Goal: Information Seeking & Learning: Learn about a topic

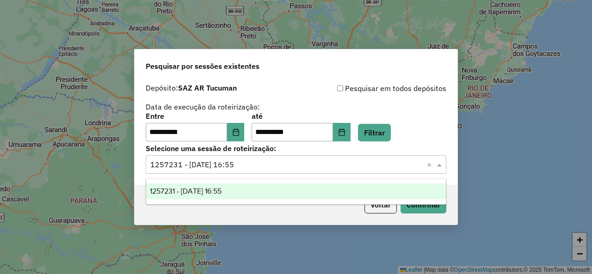
click at [389, 137] on button "Filtrar" at bounding box center [374, 133] width 33 height 18
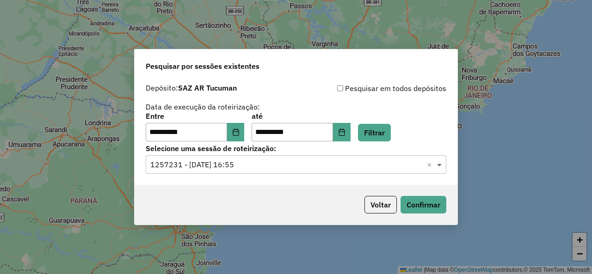
click at [444, 165] on span at bounding box center [441, 164] width 12 height 11
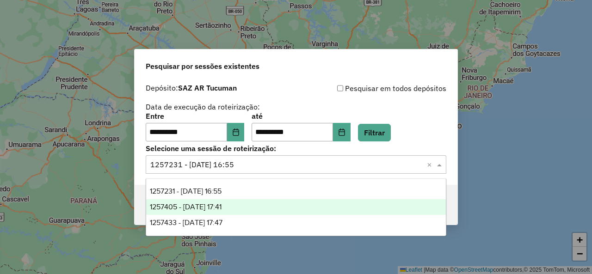
click at [222, 204] on span "1257405 - 02/09/2025 17:41" at bounding box center [186, 207] width 72 height 8
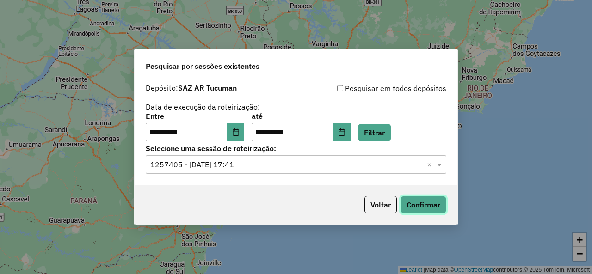
click at [430, 213] on button "Confirmar" at bounding box center [424, 205] width 46 height 18
click at [391, 136] on button "Filtrar" at bounding box center [374, 133] width 33 height 18
click at [442, 162] on span at bounding box center [441, 164] width 12 height 11
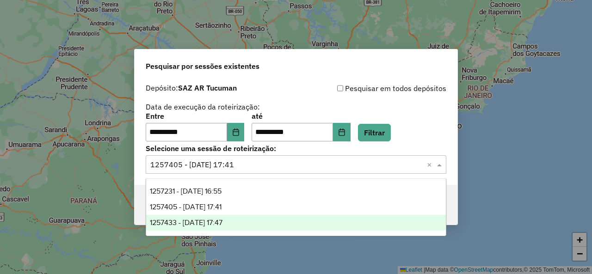
click at [255, 217] on div "1257433 - 02/09/2025 17:47" at bounding box center [295, 223] width 299 height 16
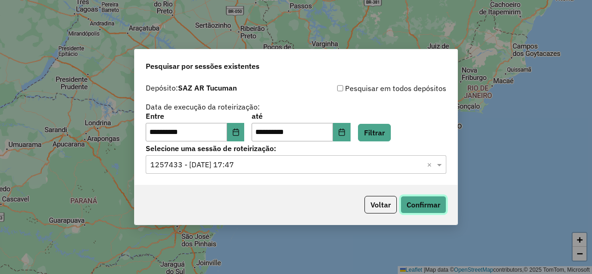
click at [424, 205] on button "Confirmar" at bounding box center [424, 205] width 46 height 18
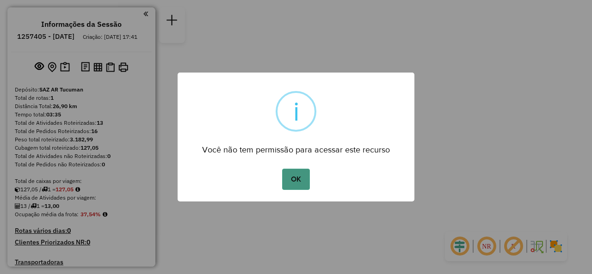
click at [296, 175] on button "OK" at bounding box center [295, 179] width 27 height 21
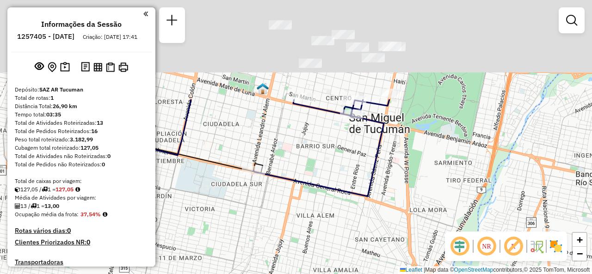
drag, startPoint x: 302, startPoint y: 77, endPoint x: 275, endPoint y: 214, distance: 139.6
click at [276, 215] on div "Janela de atendimento Grade de atendimento Capacidade Transportadoras Veículos …" at bounding box center [296, 137] width 592 height 274
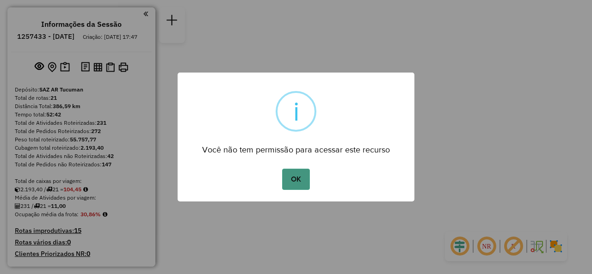
click at [297, 180] on button "OK" at bounding box center [295, 179] width 27 height 21
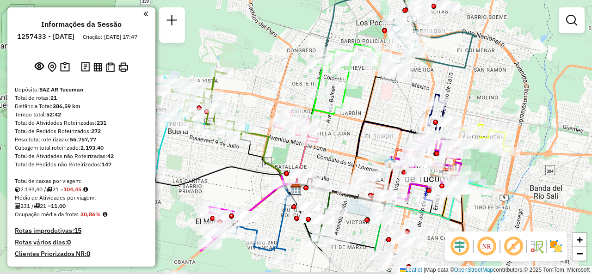
drag, startPoint x: 294, startPoint y: 112, endPoint x: 296, endPoint y: 62, distance: 50.9
click at [296, 62] on div "Janela de atendimento Grade de atendimento Capacidade Transportadoras Veículos …" at bounding box center [296, 137] width 592 height 274
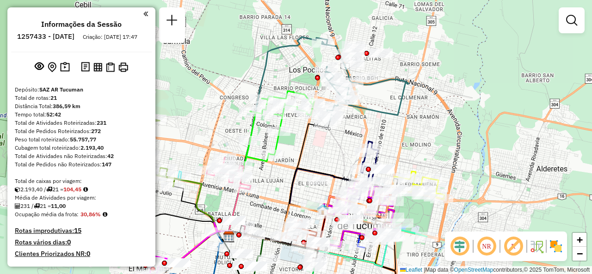
drag, startPoint x: 287, startPoint y: 87, endPoint x: 227, endPoint y: 133, distance: 76.2
click at [227, 133] on div "Janela de atendimento Grade de atendimento Capacidade Transportadoras Veículos …" at bounding box center [296, 137] width 592 height 274
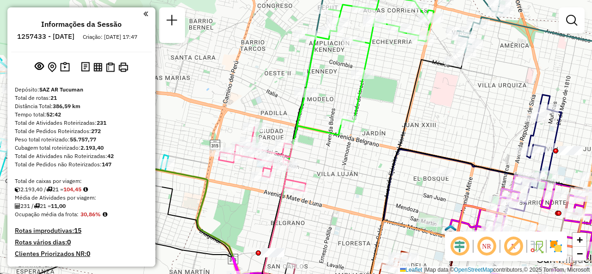
click at [269, 99] on div "Janela de atendimento Grade de atendimento Capacidade Transportadoras Veículos …" at bounding box center [296, 137] width 592 height 274
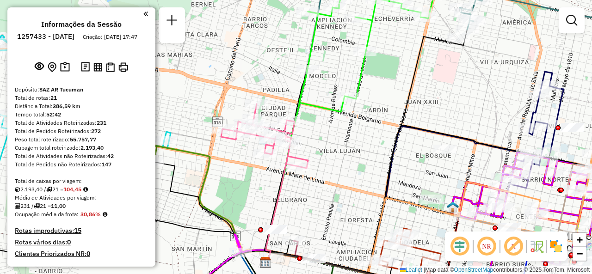
drag, startPoint x: 270, startPoint y: 101, endPoint x: 274, endPoint y: 81, distance: 21.1
click at [274, 81] on div "Janela de atendimento Grade de atendimento Capacidade Transportadoras Veículos …" at bounding box center [296, 137] width 592 height 274
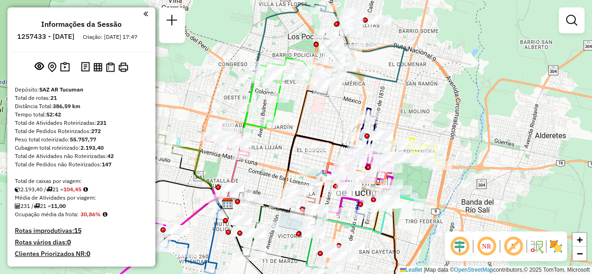
drag, startPoint x: 398, startPoint y: 127, endPoint x: 311, endPoint y: 119, distance: 87.4
click at [311, 119] on div "Janela de atendimento Grade de atendimento Capacidade Transportadoras Veículos …" at bounding box center [296, 137] width 592 height 274
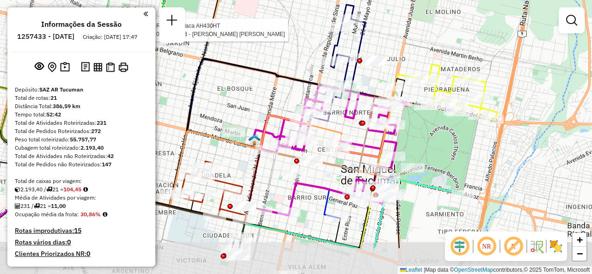
drag, startPoint x: 479, startPoint y: 105, endPoint x: 414, endPoint y: 52, distance: 83.6
click at [414, 52] on div "Rota 11 - Placa AH430HT 0000708098 - RUIZ RUBEN HUGO Janela de atendimento Grad…" at bounding box center [296, 137] width 592 height 274
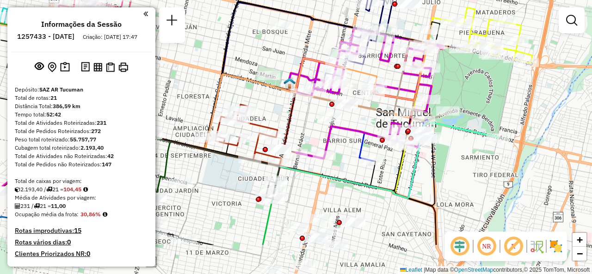
drag, startPoint x: 442, startPoint y: 158, endPoint x: 478, endPoint y: 100, distance: 68.2
click at [478, 100] on div "Rota 11 - Placa AH430HT 0000708098 - RUIZ RUBEN HUGO Janela de atendimento Grad…" at bounding box center [296, 137] width 592 height 274
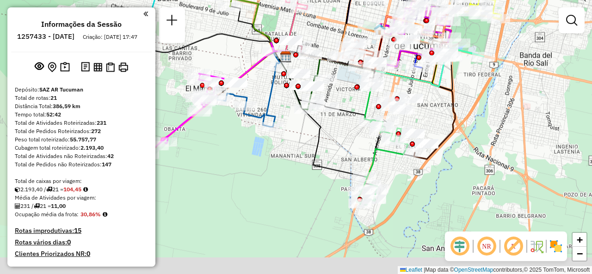
drag, startPoint x: 407, startPoint y: 199, endPoint x: 430, endPoint y: 87, distance: 114.2
click at [430, 87] on div "Rota 11 - Placa AH430HT 0000708098 - RUIZ RUBEN HUGO Janela de atendimento Grad…" at bounding box center [296, 137] width 592 height 274
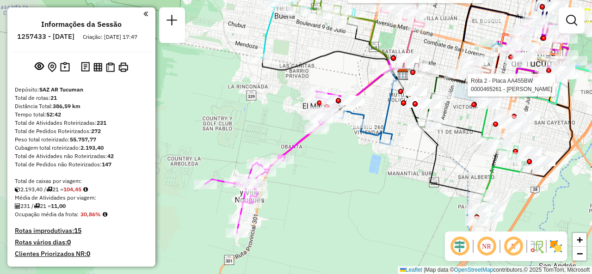
drag, startPoint x: 302, startPoint y: 175, endPoint x: 435, endPoint y: 159, distance: 134.3
click at [435, 159] on icon at bounding box center [439, 136] width 95 height 134
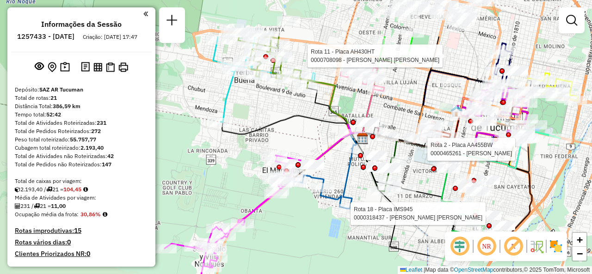
drag, startPoint x: 327, startPoint y: 53, endPoint x: 287, endPoint y: 118, distance: 75.9
click at [287, 118] on icon at bounding box center [293, 127] width 145 height 23
click at [411, 87] on div "Rota 11 - Placa AH430HT 0000708098 - RUIZ RUBEN HUGO Rota 2 - Placa AA455BW 000…" at bounding box center [296, 137] width 592 height 274
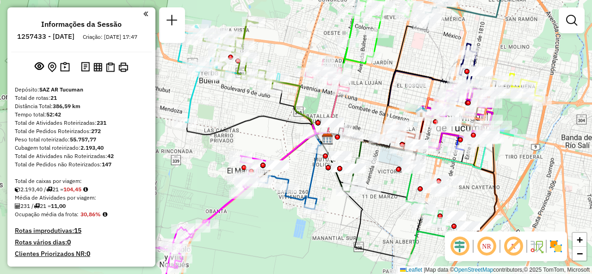
drag, startPoint x: 415, startPoint y: 87, endPoint x: 369, endPoint y: 88, distance: 45.8
click at [370, 87] on div "Janela de atendimento Grade de atendimento Capacidade Transportadoras Veículos …" at bounding box center [296, 137] width 592 height 274
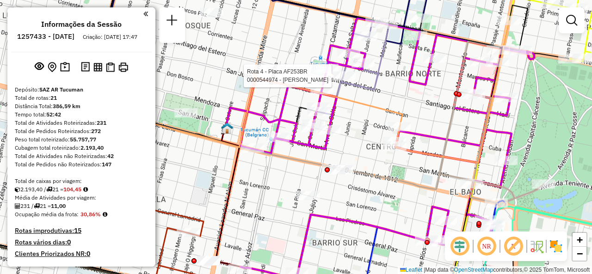
select select "**********"
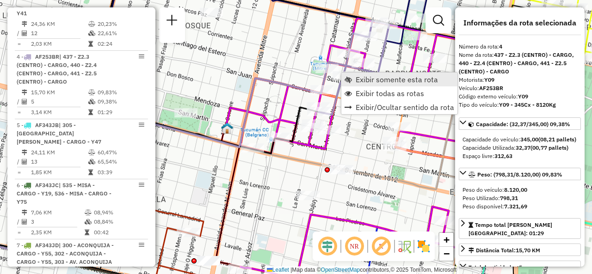
click at [358, 76] on span "Exibir somente esta rota" at bounding box center [397, 79] width 82 height 7
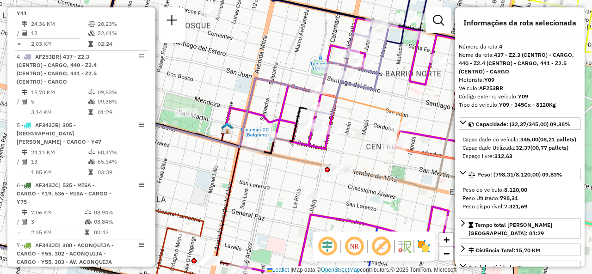
scroll to position [509, 0]
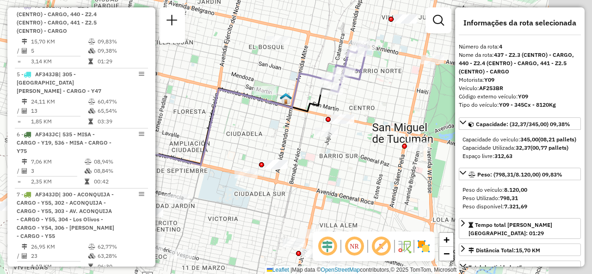
drag, startPoint x: 326, startPoint y: 78, endPoint x: 259, endPoint y: 78, distance: 66.7
click at [259, 78] on div "Janela de atendimento Grade de atendimento Capacidade Transportadoras Veículos …" at bounding box center [296, 137] width 592 height 274
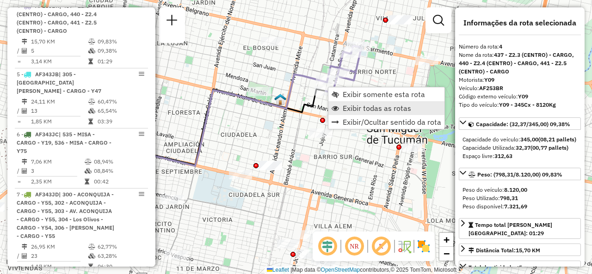
click at [336, 111] on span "Exibir todas as rotas" at bounding box center [335, 108] width 7 height 7
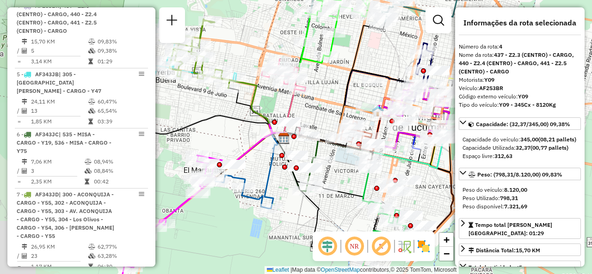
drag, startPoint x: 338, startPoint y: 85, endPoint x: 386, endPoint y: 67, distance: 51.7
click at [388, 70] on icon at bounding box center [369, 107] width 168 height 74
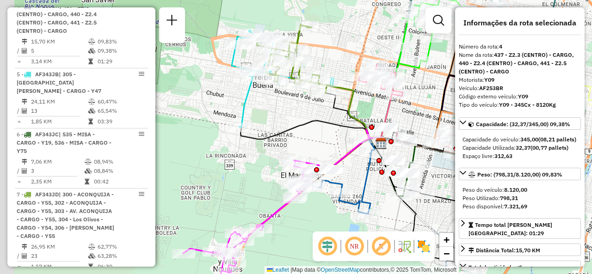
drag, startPoint x: 287, startPoint y: 152, endPoint x: 374, endPoint y: 163, distance: 87.2
click at [371, 163] on icon at bounding box center [342, 184] width 60 height 60
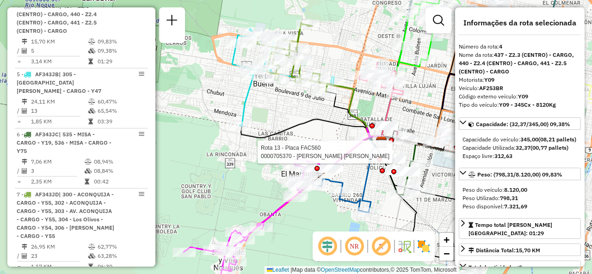
click at [309, 225] on div "Rota 13 - Placa FAC560 0000705370 - ANDRICH ALICIA BEATRIZ Janela de atendiment…" at bounding box center [296, 137] width 592 height 274
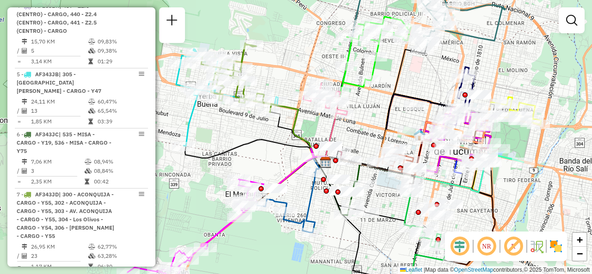
drag, startPoint x: 241, startPoint y: 153, endPoint x: 190, endPoint y: 172, distance: 54.3
click at [190, 172] on div "Janela de atendimento Grade de atendimento Capacidade Transportadoras Veículos …" at bounding box center [296, 137] width 592 height 274
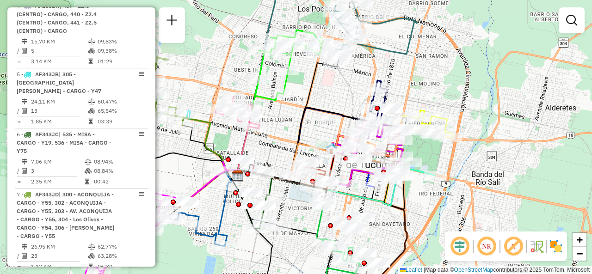
drag, startPoint x: 429, startPoint y: 92, endPoint x: 295, endPoint y: 96, distance: 133.8
click at [311, 104] on div "Janela de atendimento Grade de atendimento Capacidade Transportadoras Veículos …" at bounding box center [296, 137] width 592 height 274
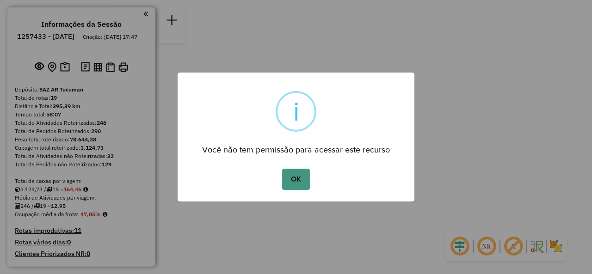
click at [294, 181] on button "OK" at bounding box center [295, 179] width 27 height 21
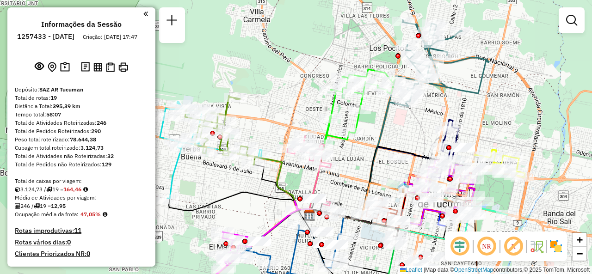
drag, startPoint x: 319, startPoint y: 108, endPoint x: 396, endPoint y: 135, distance: 81.4
click at [399, 135] on div "Janela de atendimento Grade de atendimento Capacidade Transportadoras Veículos …" at bounding box center [296, 137] width 592 height 274
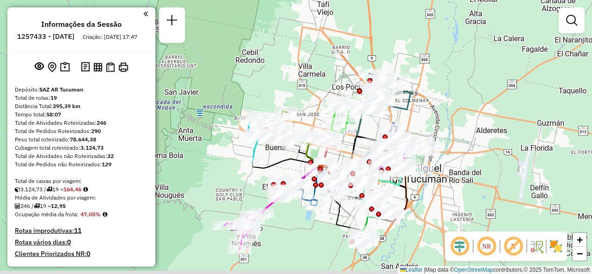
drag, startPoint x: 344, startPoint y: 111, endPoint x: 316, endPoint y: 107, distance: 28.5
click at [316, 107] on div "Janela de atendimento Grade de atendimento Capacidade Transportadoras Veículos …" at bounding box center [296, 137] width 592 height 274
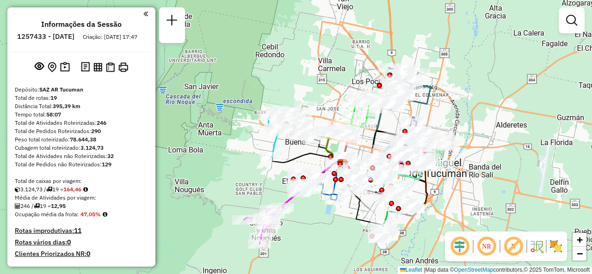
drag, startPoint x: 420, startPoint y: 116, endPoint x: 372, endPoint y: 115, distance: 48.6
click at [372, 116] on div "Janela de atendimento Grade de atendimento Capacidade Transportadoras Veículos …" at bounding box center [296, 137] width 592 height 274
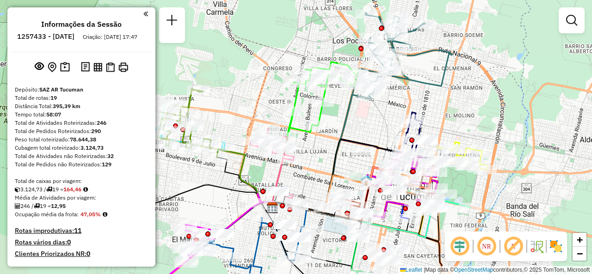
drag, startPoint x: 364, startPoint y: 123, endPoint x: 375, endPoint y: 138, distance: 19.2
click at [375, 138] on div "Janela de atendimento Grade de atendimento Capacidade Transportadoras Veículos …" at bounding box center [296, 137] width 592 height 274
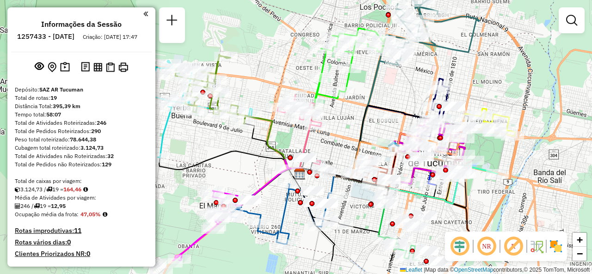
drag, startPoint x: 377, startPoint y: 138, endPoint x: 401, endPoint y: 98, distance: 46.9
click at [401, 98] on div "Janela de atendimento Grade de atendimento Capacidade Transportadoras Veículos …" at bounding box center [296, 137] width 592 height 274
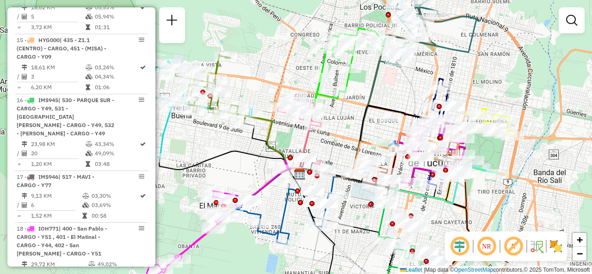
scroll to position [1389, 0]
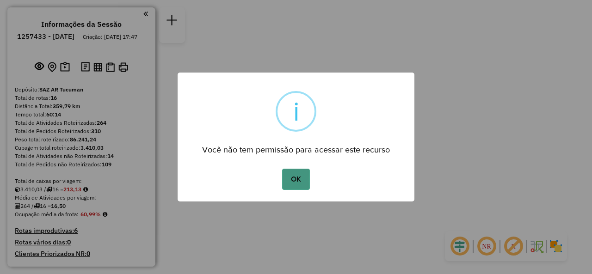
click at [290, 178] on button "OK" at bounding box center [295, 179] width 27 height 21
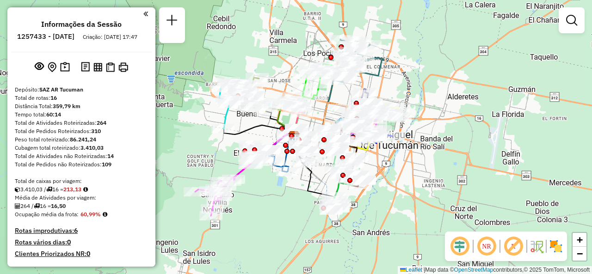
click at [262, 70] on div "Rota 15 - Placa MDF663 0000705168 - Rivadeneira Elizabet Miriam Su Rota 5 - Pla…" at bounding box center [296, 137] width 592 height 274
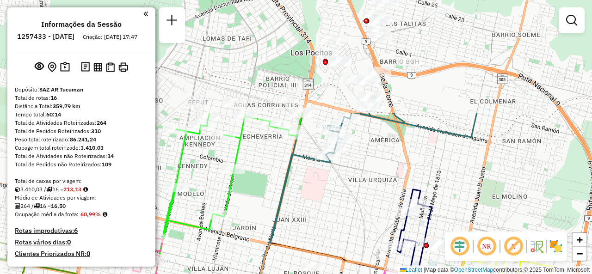
drag, startPoint x: 337, startPoint y: 128, endPoint x: 336, endPoint y: 250, distance: 121.7
click at [336, 250] on div "Janela de atendimento Grade de atendimento Capacidade Transportadoras Veículos …" at bounding box center [296, 137] width 592 height 274
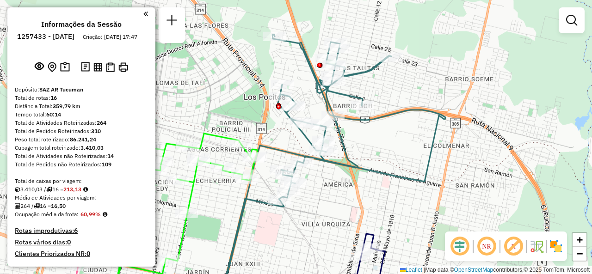
drag, startPoint x: 392, startPoint y: 188, endPoint x: 426, endPoint y: 80, distance: 113.5
click at [426, 80] on div "Janela de atendimento Grade de atendimento Capacidade Transportadoras Veículos …" at bounding box center [296, 137] width 592 height 274
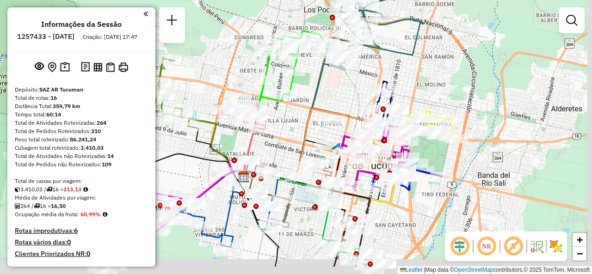
drag, startPoint x: 352, startPoint y: 121, endPoint x: 312, endPoint y: 77, distance: 59.3
click at [312, 77] on div "Janela de atendimento Grade de atendimento Capacidade Transportadoras Veículos …" at bounding box center [296, 137] width 592 height 274
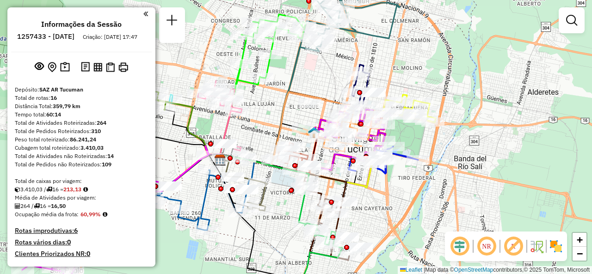
click at [411, 195] on div "Janela de atendimento Grade de atendimento Capacidade Transportadoras Veículos …" at bounding box center [296, 137] width 592 height 274
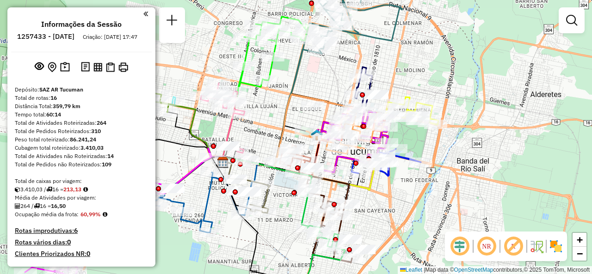
select select "**********"
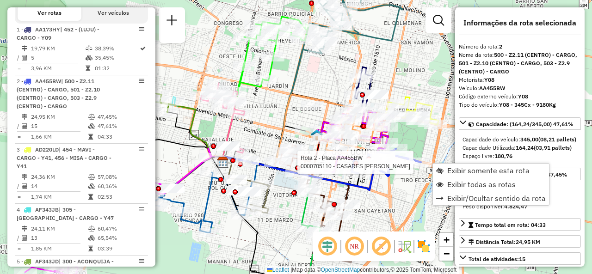
scroll to position [381, 0]
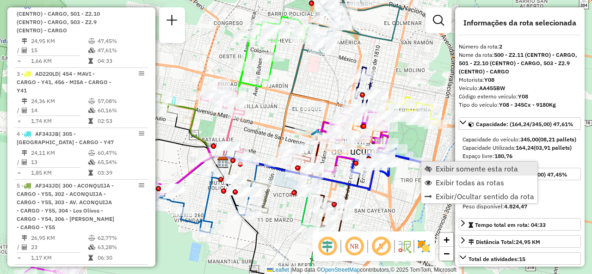
click at [436, 166] on span "Exibir somente esta rota" at bounding box center [477, 168] width 82 height 7
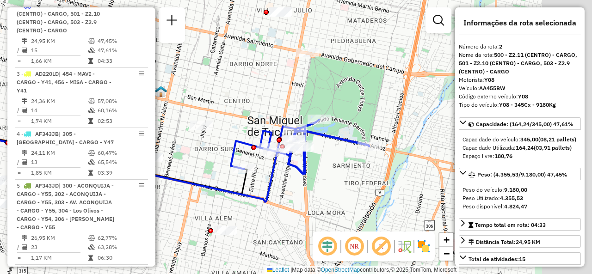
drag, startPoint x: 424, startPoint y: 156, endPoint x: 270, endPoint y: 174, distance: 155.6
click at [275, 178] on div "Janela de atendimento Grade de atendimento Capacidade Transportadoras Veículos …" at bounding box center [296, 137] width 592 height 274
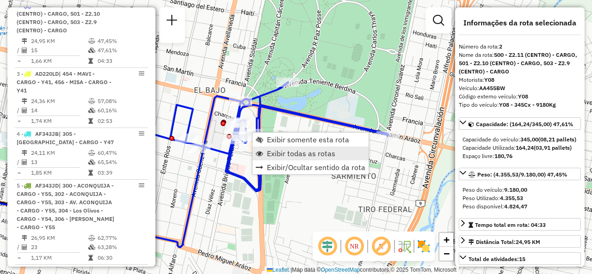
click at [269, 156] on span "Exibir todas as rotas" at bounding box center [301, 153] width 69 height 7
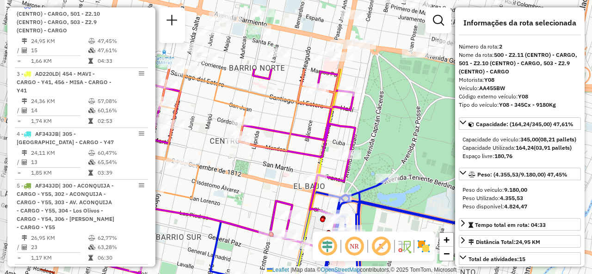
drag, startPoint x: 273, startPoint y: 45, endPoint x: 373, endPoint y: 142, distance: 138.5
click at [373, 142] on div "Janela de atendimento Grade de atendimento Capacidade Transportadoras Veículos …" at bounding box center [296, 137] width 592 height 274
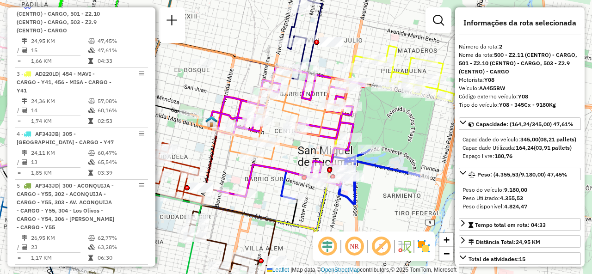
drag, startPoint x: 380, startPoint y: 107, endPoint x: 330, endPoint y: 124, distance: 51.8
click at [326, 132] on div "Janela de atendimento Grade de atendimento Capacidade Transportadoras Veículos …" at bounding box center [296, 137] width 592 height 274
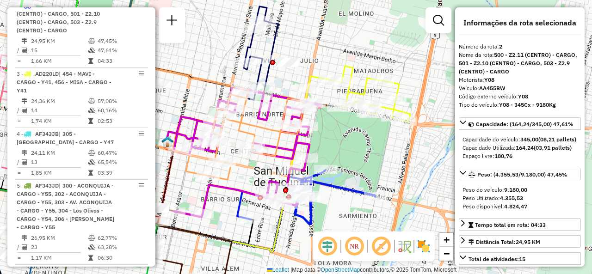
click at [368, 50] on div "Janela de atendimento Grade de atendimento Capacidade Transportadoras Veículos …" at bounding box center [296, 137] width 592 height 274
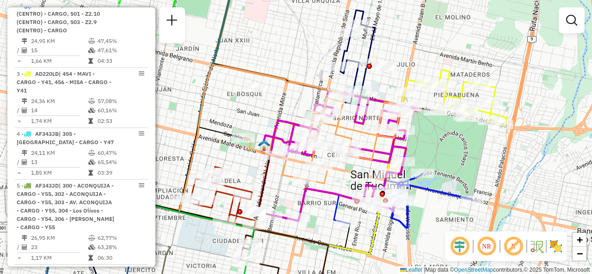
drag, startPoint x: 352, startPoint y: 48, endPoint x: 449, endPoint y: 51, distance: 96.8
click at [449, 51] on div "Janela de atendimento Grade de atendimento Capacidade Transportadoras Veículos …" at bounding box center [296, 137] width 592 height 274
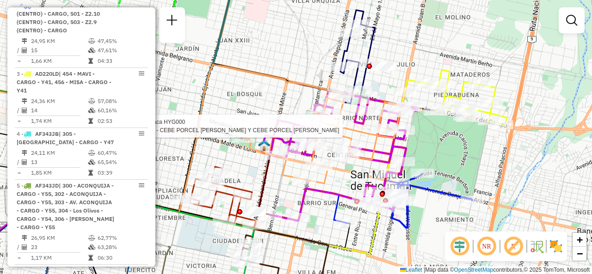
select select "**********"
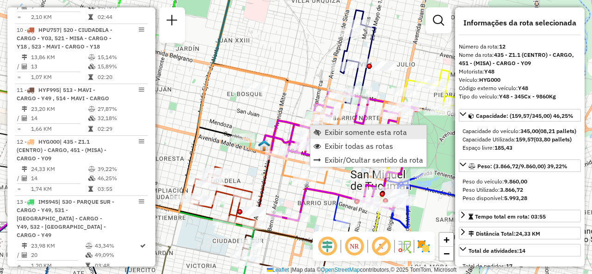
scroll to position [1015, 0]
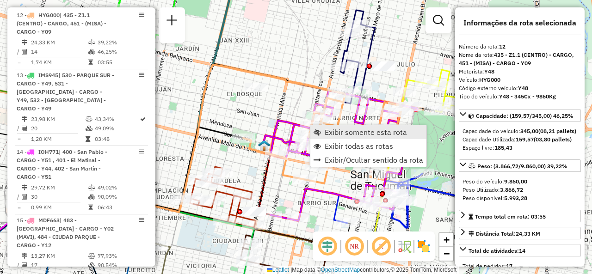
click at [320, 126] on link "Exibir somente esta rota" at bounding box center [369, 132] width 116 height 14
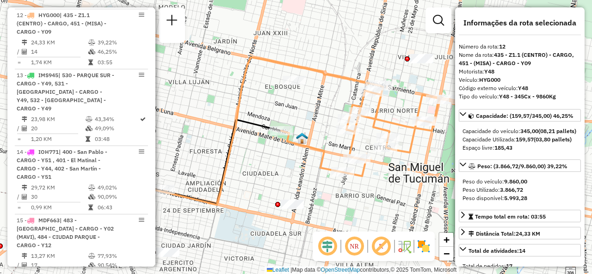
drag, startPoint x: 326, startPoint y: 128, endPoint x: 262, endPoint y: 112, distance: 65.8
click at [262, 112] on div "Janela de atendimento Grade de atendimento Capacidade Transportadoras Veículos …" at bounding box center [296, 137] width 592 height 274
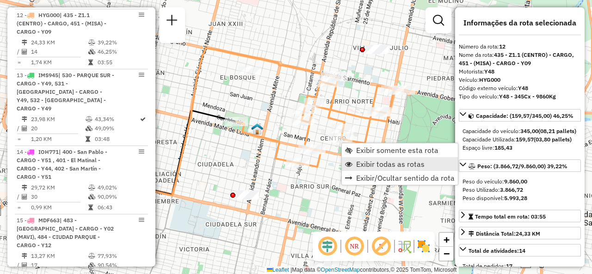
click at [355, 162] on link "Exibir todas as rotas" at bounding box center [400, 164] width 116 height 14
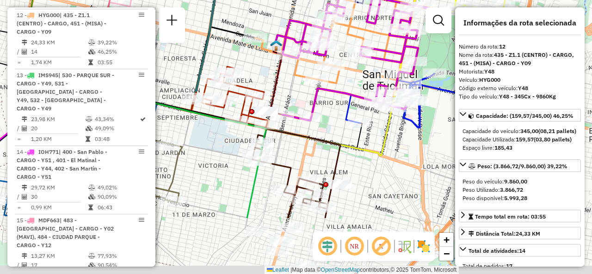
drag, startPoint x: 300, startPoint y: 192, endPoint x: 345, endPoint y: 53, distance: 146.1
click at [346, 52] on icon at bounding box center [356, 55] width 147 height 131
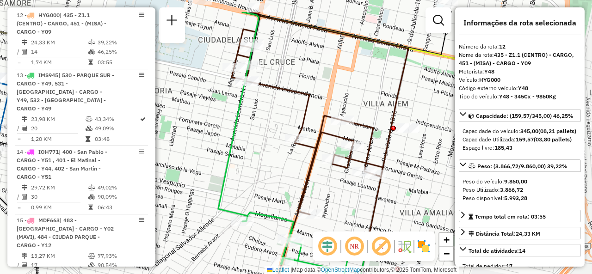
drag, startPoint x: 329, startPoint y: 141, endPoint x: 287, endPoint y: 164, distance: 48.1
click at [287, 164] on div "Janela de atendimento Grade de atendimento Capacidade Transportadoras Veículos …" at bounding box center [296, 137] width 592 height 274
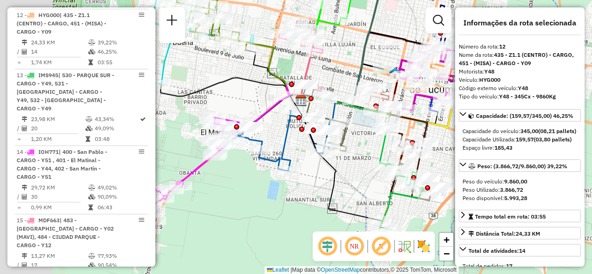
drag, startPoint x: 226, startPoint y: 168, endPoint x: 370, endPoint y: 142, distance: 146.7
click at [370, 142] on div "Janela de atendimento Grade de atendimento Capacidade Transportadoras Veículos …" at bounding box center [296, 137] width 592 height 274
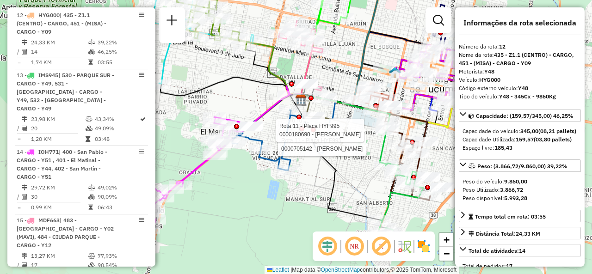
click at [240, 199] on div "Rota 11 - Placa HYF995 0000705142 - FIGUEROA SILVIA GRACIELA Rota 11 - Placa HY…" at bounding box center [296, 137] width 592 height 274
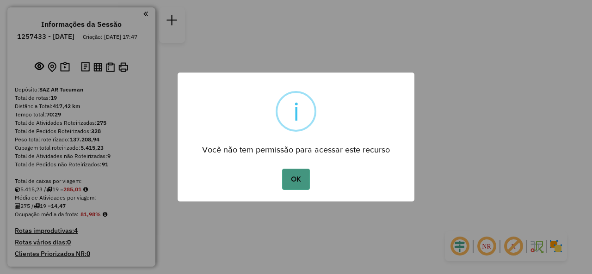
click at [291, 177] on button "OK" at bounding box center [295, 179] width 27 height 21
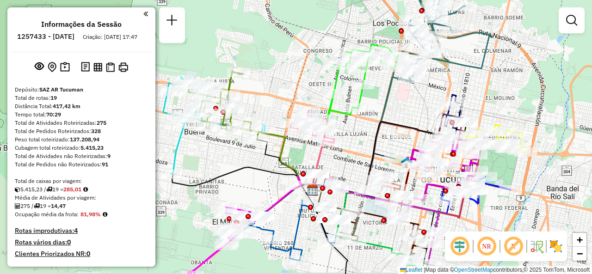
drag, startPoint x: 342, startPoint y: 67, endPoint x: 299, endPoint y: 52, distance: 45.5
click at [299, 52] on div "Janela de atendimento Grade de atendimento Capacidade Transportadoras Veículos …" at bounding box center [296, 137] width 592 height 274
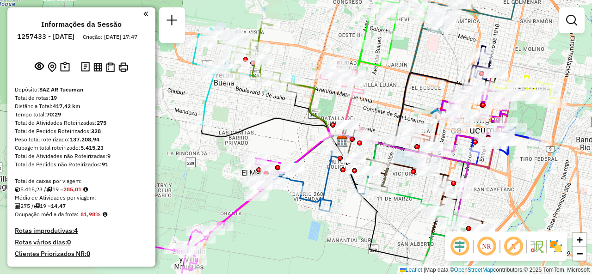
drag, startPoint x: 303, startPoint y: 50, endPoint x: 330, endPoint y: 27, distance: 35.2
click at [330, 27] on div "Janela de atendimento Grade de atendimento Capacidade Transportadoras Veículos …" at bounding box center [296, 137] width 592 height 274
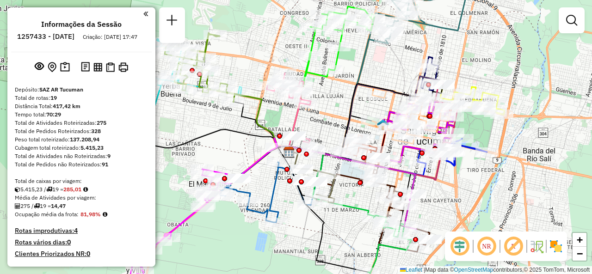
drag, startPoint x: 404, startPoint y: 75, endPoint x: 350, endPoint y: 90, distance: 55.7
click at [350, 90] on icon at bounding box center [367, 121] width 154 height 74
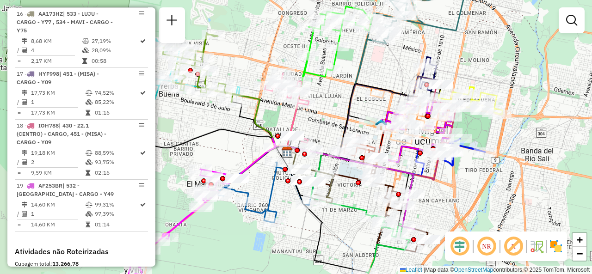
scroll to position [1296, 0]
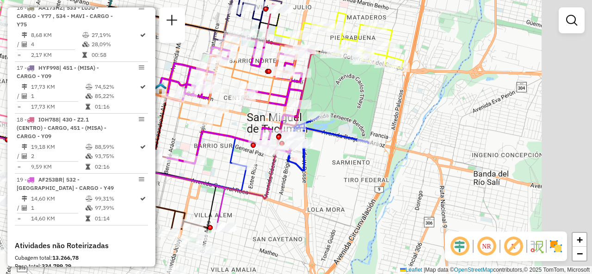
drag, startPoint x: 488, startPoint y: 168, endPoint x: 350, endPoint y: 95, distance: 156.1
click at [350, 95] on div "Janela de atendimento Grade de atendimento Capacidade Transportadoras Veículos …" at bounding box center [296, 137] width 592 height 274
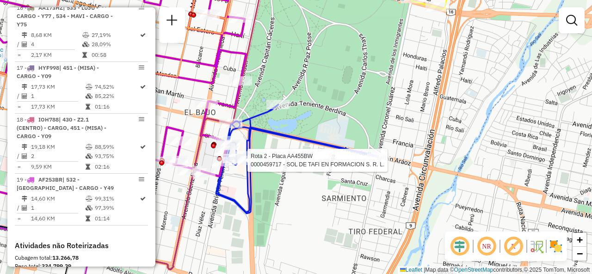
select select "**********"
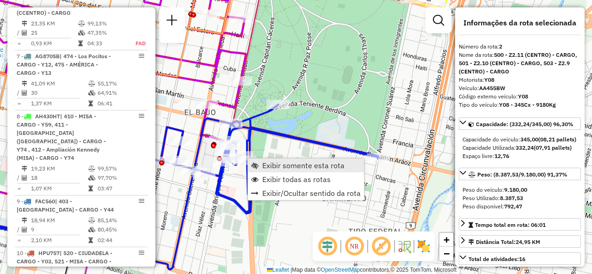
click at [266, 159] on link "Exibir somente esta rota" at bounding box center [306, 166] width 116 height 14
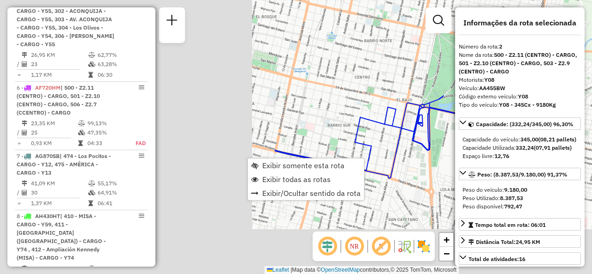
scroll to position [381, 0]
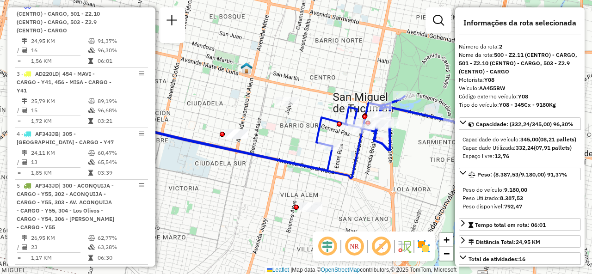
drag, startPoint x: 362, startPoint y: 177, endPoint x: 263, endPoint y: 193, distance: 100.2
click at [263, 193] on div "Janela de atendimento Grade de atendimento Capacidade Transportadoras Veículos …" at bounding box center [296, 137] width 592 height 274
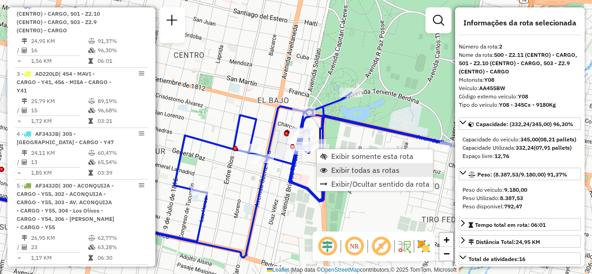
click at [333, 164] on link "Exibir todas as rotas" at bounding box center [375, 170] width 116 height 14
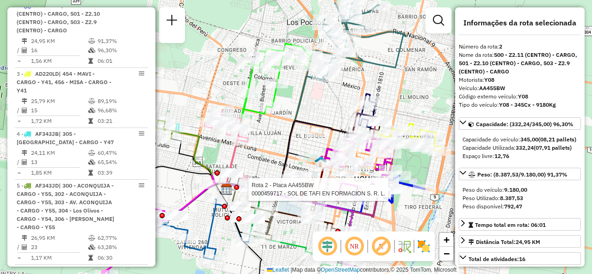
drag, startPoint x: 382, startPoint y: 182, endPoint x: 432, endPoint y: 191, distance: 51.1
click at [403, 191] on div at bounding box center [391, 189] width 23 height 9
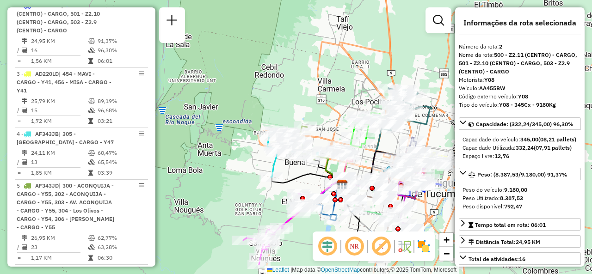
click at [326, 125] on div "Janela de atendimento Grade de atendimento Capacidade Transportadoras Veículos …" at bounding box center [296, 137] width 592 height 274
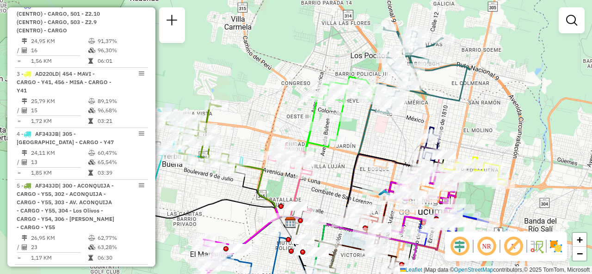
drag, startPoint x: 330, startPoint y: 175, endPoint x: 326, endPoint y: 143, distance: 32.3
click at [329, 144] on div "Janela de atendimento Grade de atendimento Capacidade Transportadoras Veículos …" at bounding box center [296, 137] width 592 height 274
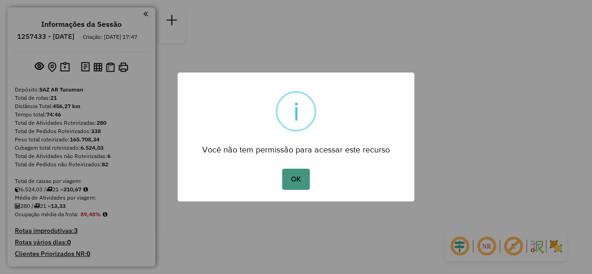
click at [299, 169] on button "OK" at bounding box center [295, 179] width 27 height 21
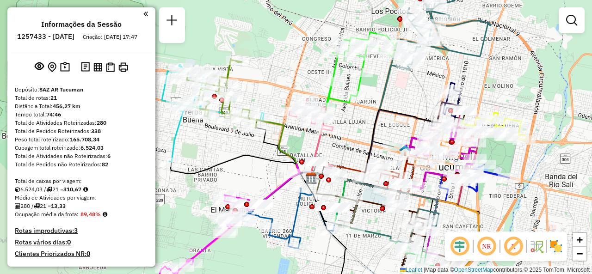
drag, startPoint x: 351, startPoint y: 122, endPoint x: 367, endPoint y: 124, distance: 15.8
click at [367, 124] on div "Janela de atendimento Grade de atendimento Capacidade Transportadoras Veículos …" at bounding box center [296, 137] width 592 height 274
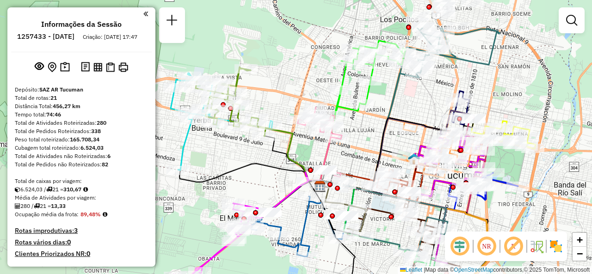
drag, startPoint x: 410, startPoint y: 56, endPoint x: 419, endPoint y: 111, distance: 55.9
click at [419, 111] on div "Janela de atendimento Grade de atendimento Capacidade Transportadoras Veículos …" at bounding box center [296, 137] width 592 height 274
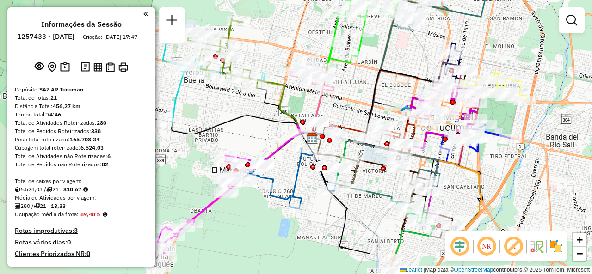
drag, startPoint x: 413, startPoint y: 100, endPoint x: 405, endPoint y: 52, distance: 48.8
click at [405, 52] on div "Janela de atendimento Grade de atendimento Capacidade Transportadoras Veículos …" at bounding box center [296, 137] width 592 height 274
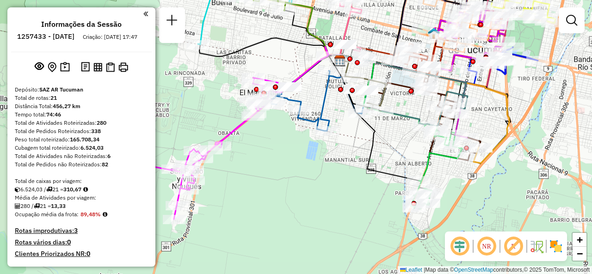
drag, startPoint x: 353, startPoint y: 110, endPoint x: 380, endPoint y: 32, distance: 82.6
click at [380, 32] on div "Janela de atendimento Grade de atendimento Capacidade Transportadoras Veículos …" at bounding box center [296, 137] width 592 height 274
drag, startPoint x: 400, startPoint y: 96, endPoint x: 402, endPoint y: 124, distance: 27.8
click at [404, 128] on div "Janela de atendimento Grade de atendimento Capacidade Transportadoras Veículos …" at bounding box center [296, 137] width 592 height 274
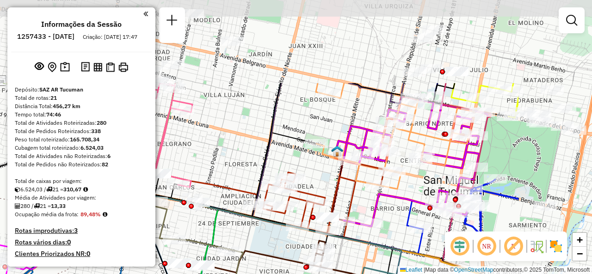
drag, startPoint x: 452, startPoint y: 66, endPoint x: 319, endPoint y: 176, distance: 172.9
click at [319, 176] on div "Janela de atendimento Grade de atendimento Capacidade Transportadoras Veículos …" at bounding box center [296, 137] width 592 height 274
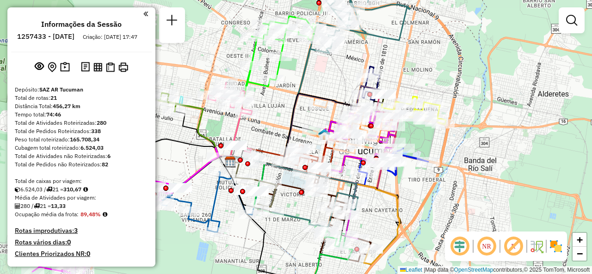
drag, startPoint x: 276, startPoint y: 111, endPoint x: 296, endPoint y: 84, distance: 33.3
click at [296, 84] on div "Janela de atendimento Grade de atendimento Capacidade Transportadoras Veículos …" at bounding box center [296, 137] width 592 height 274
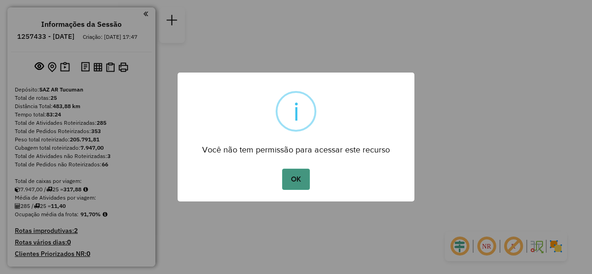
click at [292, 182] on button "OK" at bounding box center [295, 179] width 27 height 21
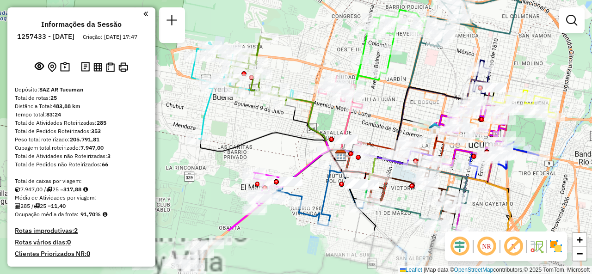
drag, startPoint x: 277, startPoint y: 115, endPoint x: 380, endPoint y: 44, distance: 125.1
click at [380, 44] on div "Janela de atendimento Grade de atendimento Capacidade Transportadoras Veículos …" at bounding box center [296, 137] width 592 height 274
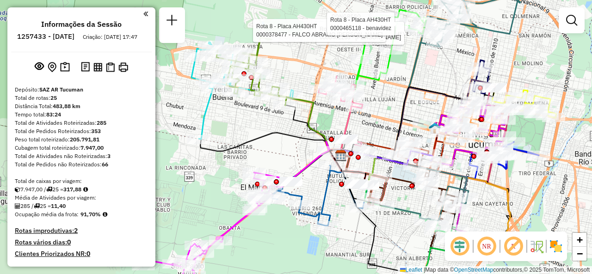
click at [277, 151] on div "Rota 8 - Placa AH430HT 0000461265 - Herrera Rota 8 - Placa AH430HT 0000378477 -…" at bounding box center [296, 137] width 592 height 274
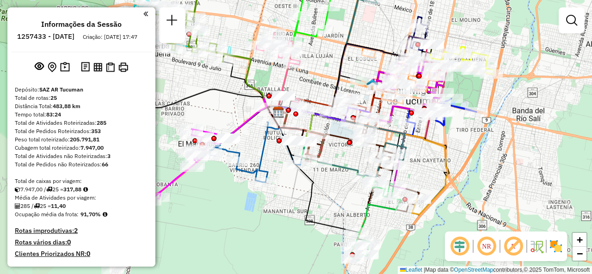
drag, startPoint x: 283, startPoint y: 156, endPoint x: 221, endPoint y: 113, distance: 76.1
click at [221, 113] on div "Janela de atendimento Grade de atendimento Capacidade Transportadoras Veículos …" at bounding box center [296, 137] width 592 height 274
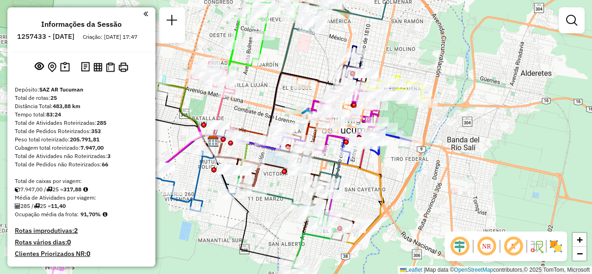
drag, startPoint x: 318, startPoint y: 78, endPoint x: 235, endPoint y: 113, distance: 89.6
click at [243, 110] on div "Janela de atendimento Grade de atendimento Capacidade Transportadoras Veículos …" at bounding box center [296, 137] width 592 height 274
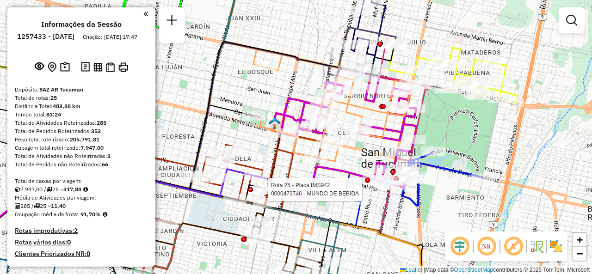
select select "**********"
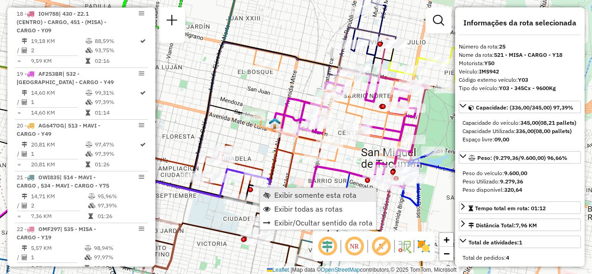
scroll to position [1753, 0]
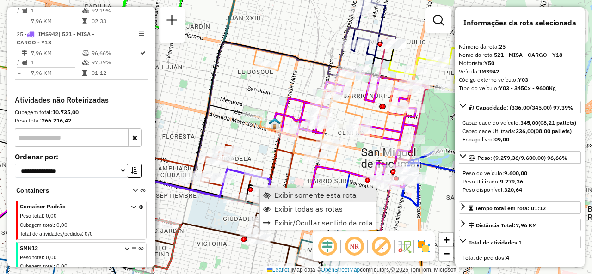
click at [281, 195] on span "Exibir somente esta rota" at bounding box center [315, 195] width 82 height 7
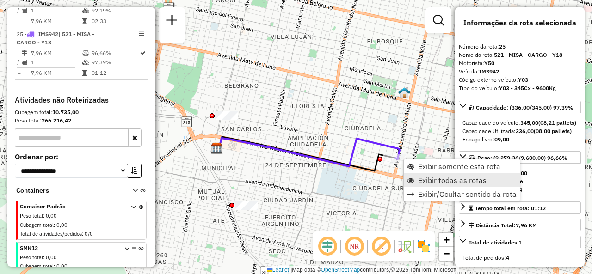
click at [405, 180] on link "Exibir todas as rotas" at bounding box center [462, 181] width 116 height 14
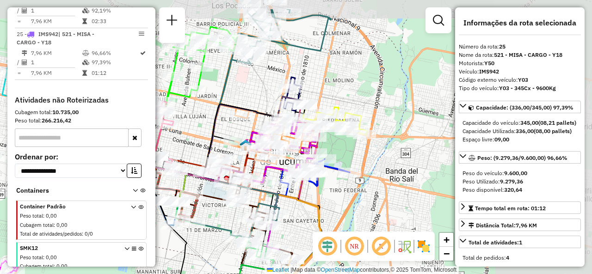
drag, startPoint x: 375, startPoint y: 97, endPoint x: 232, endPoint y: 134, distance: 147.6
click at [232, 134] on div "Janela de atendimento Grade de atendimento Capacidade Transportadoras Veículos …" at bounding box center [296, 137] width 592 height 274
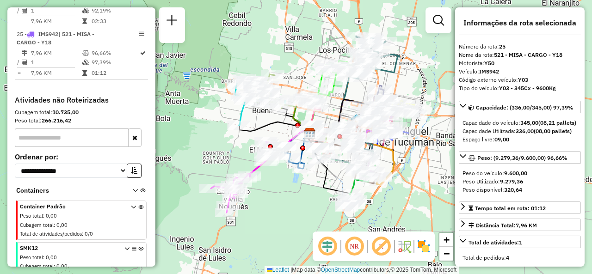
click at [286, 46] on div "Janela de atendimento Grade de atendimento Capacidade Transportadoras Veículos …" at bounding box center [296, 137] width 592 height 274
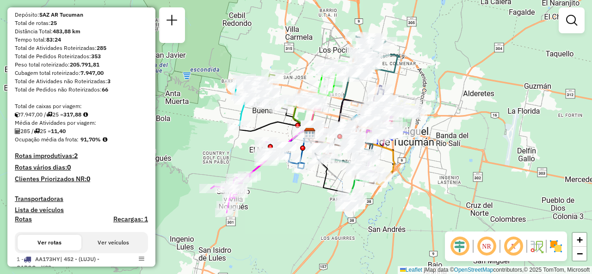
scroll to position [0, 0]
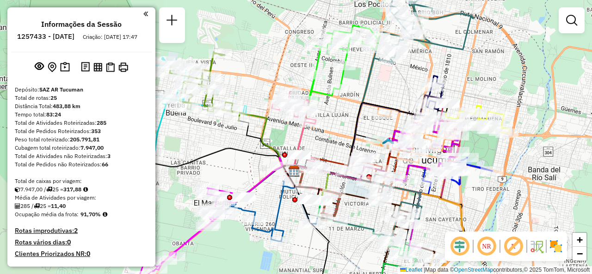
drag, startPoint x: 356, startPoint y: 85, endPoint x: 334, endPoint y: 110, distance: 33.4
click at [334, 110] on div "Janela de atendimento Grade de atendimento Capacidade Transportadoras Veículos …" at bounding box center [296, 137] width 592 height 274
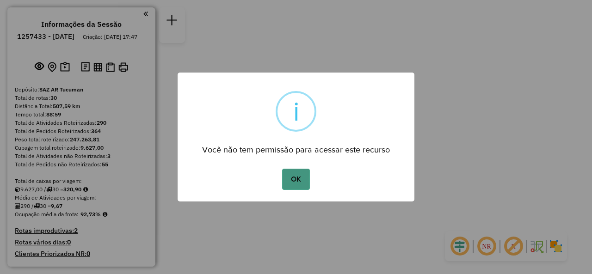
click at [300, 181] on button "OK" at bounding box center [295, 179] width 27 height 21
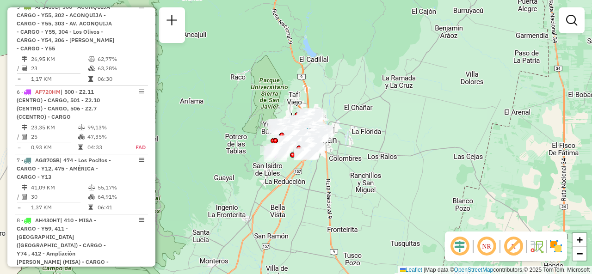
scroll to position [555, 0]
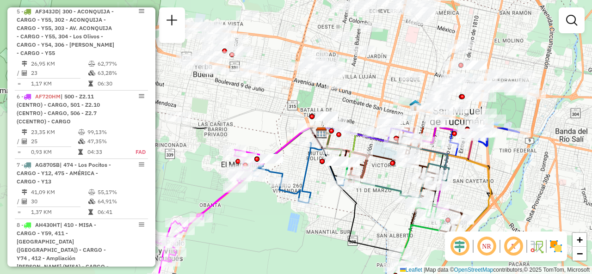
drag, startPoint x: 368, startPoint y: 95, endPoint x: 249, endPoint y: 239, distance: 187.0
click at [249, 249] on div "Janela de atendimento Grade de atendimento Capacidade Transportadoras Veículos …" at bounding box center [296, 137] width 592 height 274
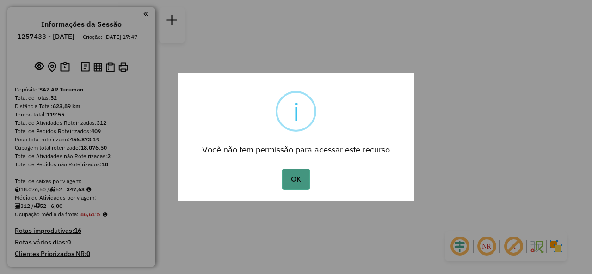
click at [290, 176] on button "OK" at bounding box center [295, 179] width 27 height 21
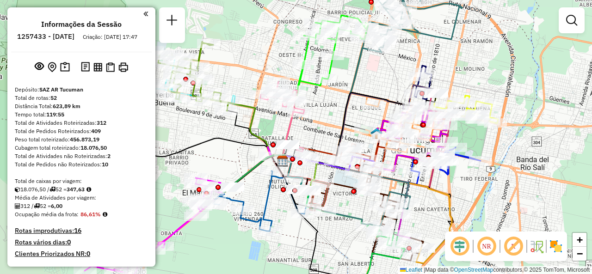
drag, startPoint x: 242, startPoint y: 70, endPoint x: 374, endPoint y: 101, distance: 136.1
click at [379, 103] on icon at bounding box center [360, 130] width 154 height 74
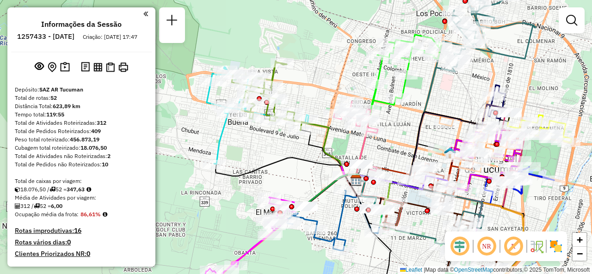
drag, startPoint x: 268, startPoint y: 51, endPoint x: 339, endPoint y: 62, distance: 71.3
click at [339, 62] on div "Janela de atendimento Grade de atendimento Capacidade Transportadoras Veículos …" at bounding box center [296, 137] width 592 height 274
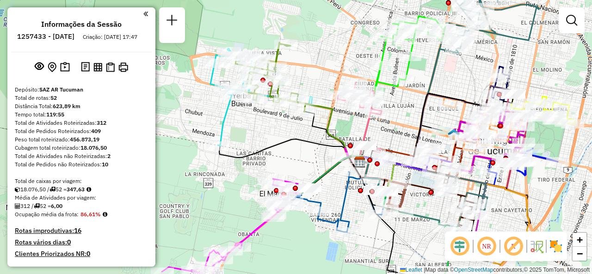
drag, startPoint x: 467, startPoint y: 96, endPoint x: 477, endPoint y: 77, distance: 20.7
click at [477, 77] on div "Janela de atendimento Grade de atendimento Capacidade Transportadoras Veículos …" at bounding box center [296, 137] width 592 height 274
click at [407, 122] on div "Rota 1 - Placa AA173HY 0000706609 - Santilli Pedro Silvio Janela de atendimento…" at bounding box center [296, 137] width 592 height 274
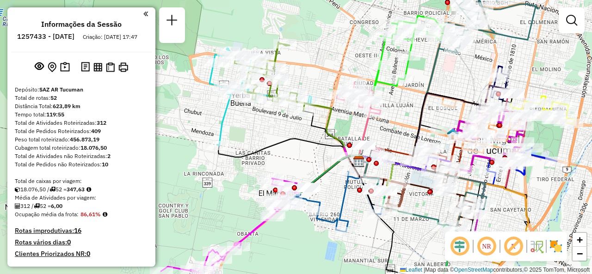
drag, startPoint x: 407, startPoint y: 118, endPoint x: 343, endPoint y: 64, distance: 84.0
click at [350, 66] on div "Janela de atendimento Grade de atendimento Capacidade Transportadoras Veículos …" at bounding box center [296, 137] width 592 height 274
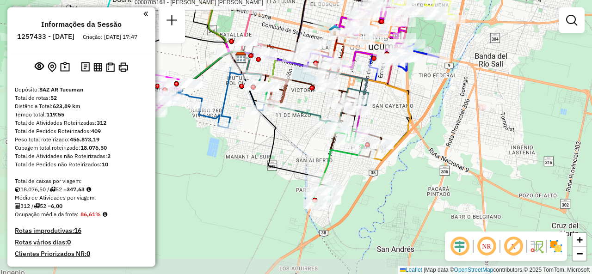
drag, startPoint x: 464, startPoint y: 165, endPoint x: 403, endPoint y: 113, distance: 80.1
click at [403, 113] on div "Rota 15 - Placa MDF663 0000705168 - Rivadeneira Elizabet Miriam Su Janela de at…" at bounding box center [296, 137] width 592 height 274
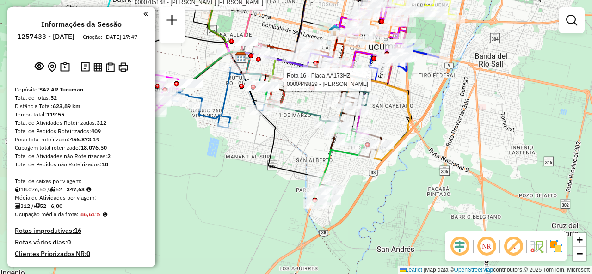
select select "**********"
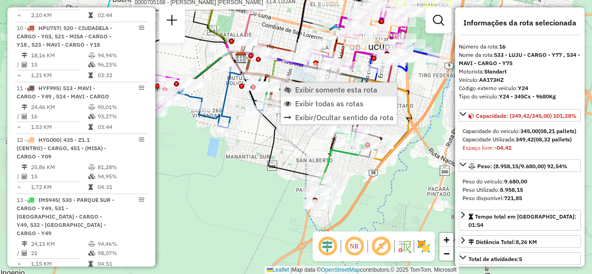
scroll to position [1271, 0]
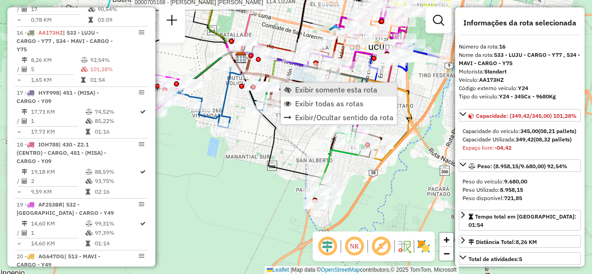
click at [300, 88] on span "Exibir somente esta rota" at bounding box center [336, 89] width 82 height 7
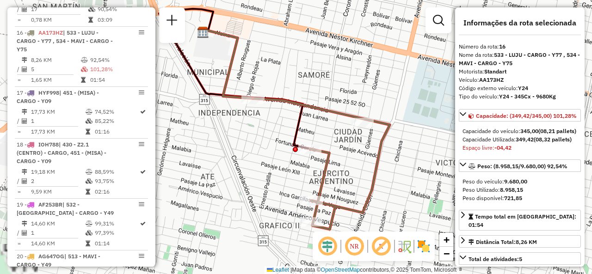
drag, startPoint x: 317, startPoint y: 92, endPoint x: 291, endPoint y: 71, distance: 33.3
click at [293, 71] on div "Janela de atendimento Grade de atendimento Capacidade Transportadoras Veículos …" at bounding box center [296, 137] width 592 height 274
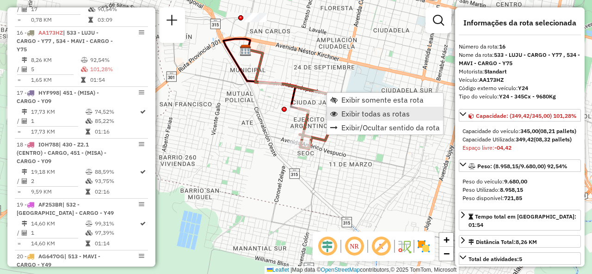
click at [344, 110] on span "Exibir todas as rotas" at bounding box center [376, 113] width 69 height 7
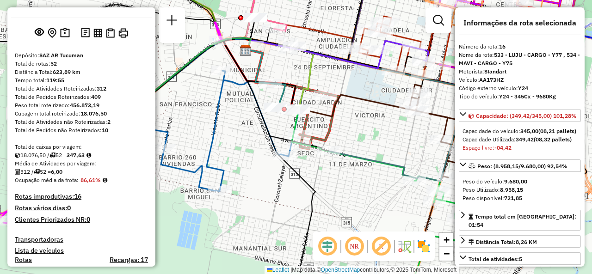
scroll to position [0, 0]
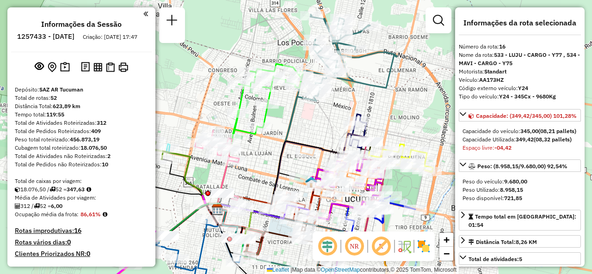
drag, startPoint x: 357, startPoint y: 74, endPoint x: 377, endPoint y: 18, distance: 59.7
click at [377, 18] on icon at bounding box center [319, 114] width 155 height 200
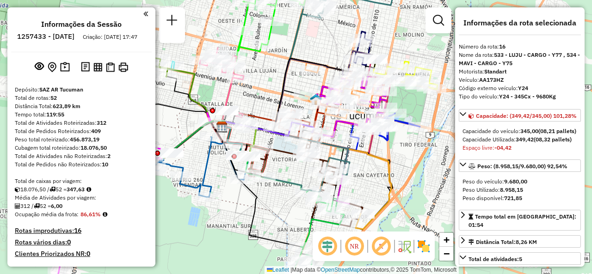
drag, startPoint x: 288, startPoint y: 104, endPoint x: 271, endPoint y: 87, distance: 23.9
click at [271, 87] on div "Janela de atendimento Grade de atendimento Capacidade Transportadoras Veículos …" at bounding box center [296, 137] width 592 height 274
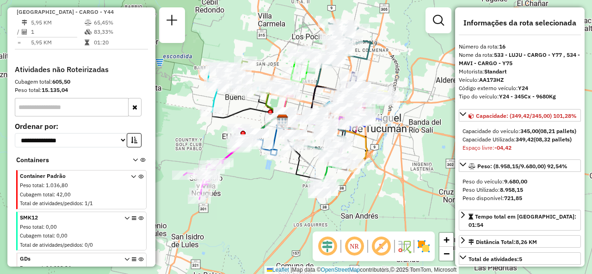
scroll to position [3044, 0]
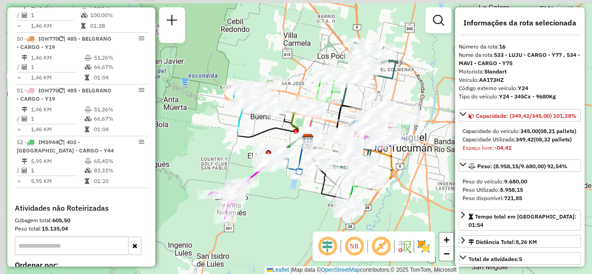
drag, startPoint x: 199, startPoint y: 99, endPoint x: 224, endPoint y: 118, distance: 32.0
click at [224, 118] on div "Janela de atendimento Grade de atendimento Capacidade Transportadoras Veículos …" at bounding box center [296, 137] width 592 height 274
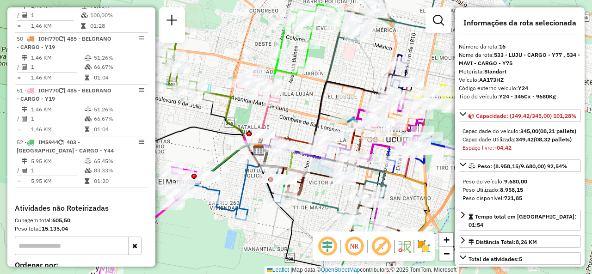
click at [305, 91] on div "Janela de atendimento Grade de atendimento Capacidade Transportadoras Veículos …" at bounding box center [296, 137] width 592 height 274
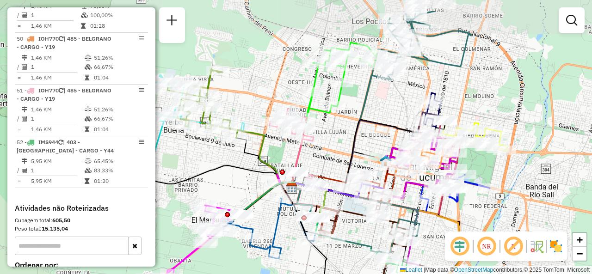
drag, startPoint x: 312, startPoint y: 97, endPoint x: 345, endPoint y: 136, distance: 50.9
click at [345, 136] on div "Janela de atendimento Grade de atendimento Capacidade Transportadoras Veículos …" at bounding box center [296, 137] width 592 height 274
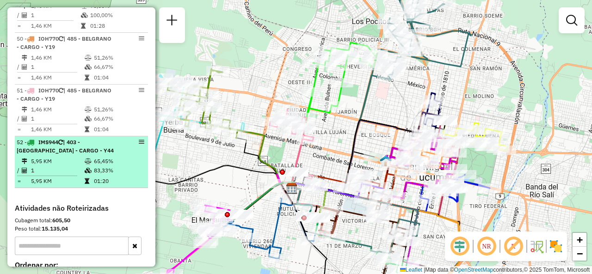
click at [93, 157] on td "65,45%" at bounding box center [118, 161] width 50 height 9
select select "**********"
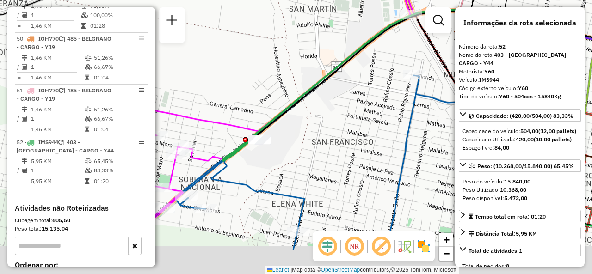
drag, startPoint x: 262, startPoint y: 183, endPoint x: 327, endPoint y: 119, distance: 91.7
click at [326, 119] on div "Janela de atendimento Grade de atendimento Capacidade Transportadoras Veículos …" at bounding box center [296, 137] width 592 height 274
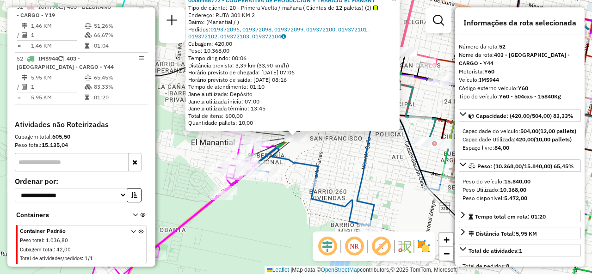
scroll to position [3148, 0]
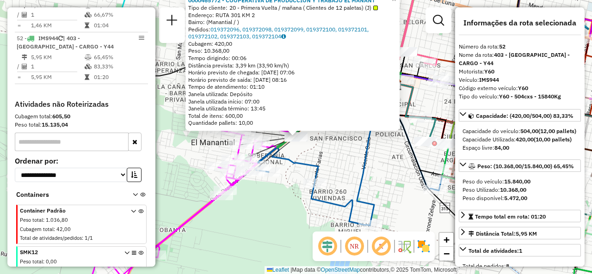
click at [308, 141] on div "0000465772 - COOPERATIVA DE PRODUCCION Y TRABAJO EL MANANT Tipo de cliente: 20 …" at bounding box center [296, 137] width 592 height 274
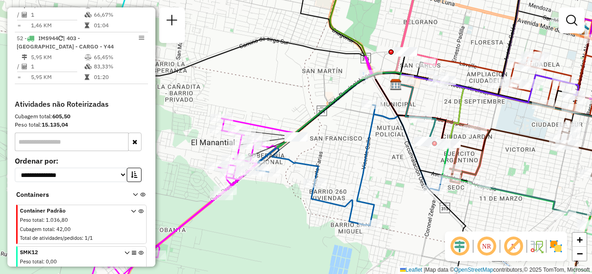
click at [308, 145] on div "Janela de atendimento Grade de atendimento Capacidade Transportadoras Veículos …" at bounding box center [296, 137] width 592 height 274
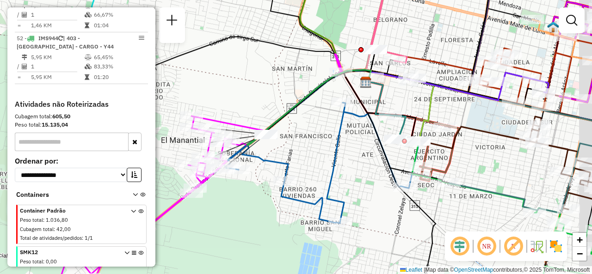
drag, startPoint x: 384, startPoint y: 149, endPoint x: 373, endPoint y: 149, distance: 10.6
click at [373, 149] on div "Janela de atendimento Grade de atendimento Capacidade Transportadoras Veículos …" at bounding box center [296, 137] width 592 height 274
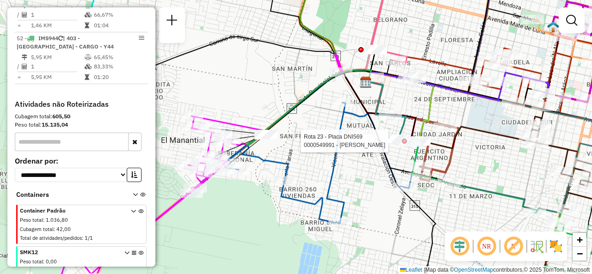
select select "**********"
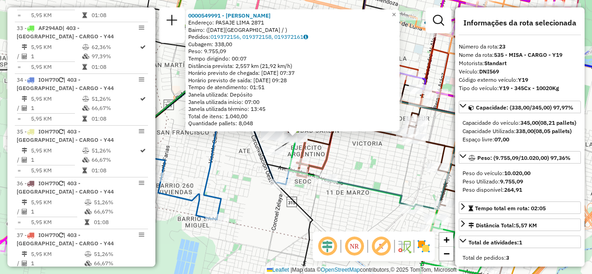
scroll to position [1650, 0]
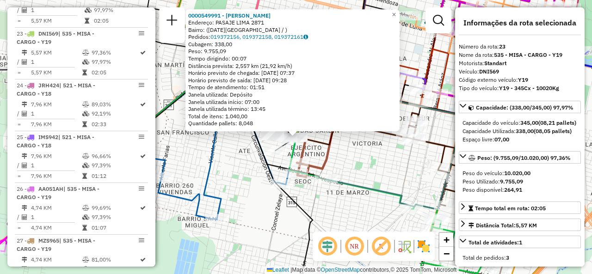
click at [307, 132] on div "0000549991 - Corrales Delgado Luis Alberto Endereço: PASAJE LIMA 2871 Bairro: (…" at bounding box center [296, 137] width 592 height 274
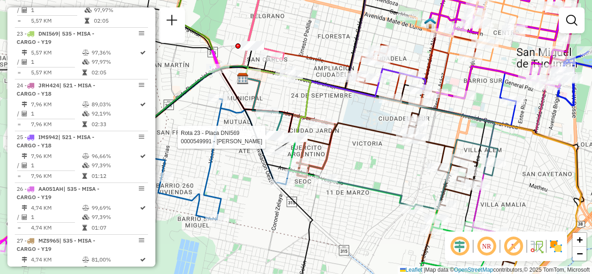
select select "**********"
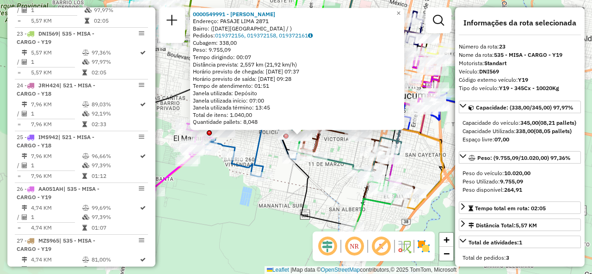
click at [264, 154] on div "0000549991 - Corrales Delgado Luis Alberto Endereço: PASAJE LIMA 2871 Bairro: (…" at bounding box center [296, 137] width 592 height 274
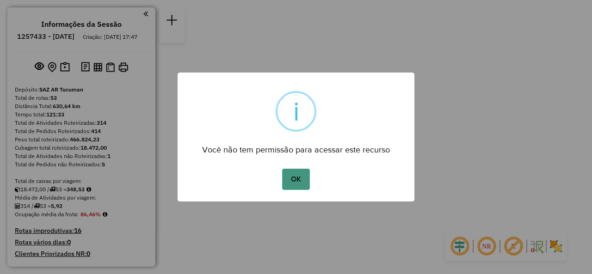
click at [305, 180] on button "OK" at bounding box center [295, 179] width 27 height 21
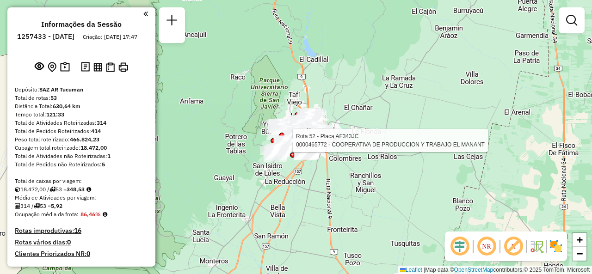
select select "**********"
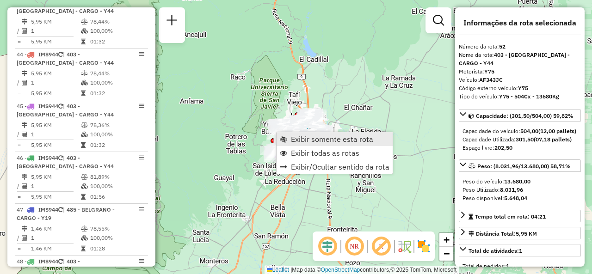
click at [298, 133] on link "Exibir somente esta rota" at bounding box center [335, 139] width 116 height 14
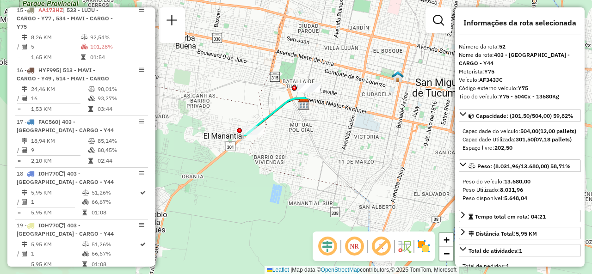
scroll to position [220, 0]
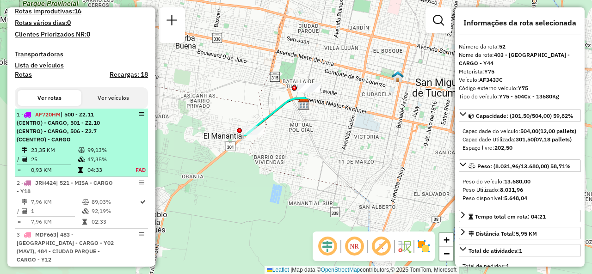
click at [81, 133] on span "| 500 - Z2.11 (CENTRO) - CARGO, 501 - Z2.10 (CENTRO) - CARGO, 506 - Z2.7 (CCENT…" at bounding box center [58, 127] width 83 height 32
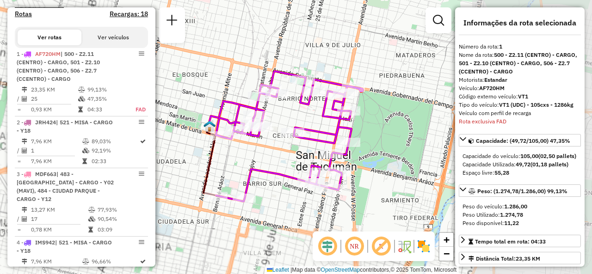
scroll to position [329, 0]
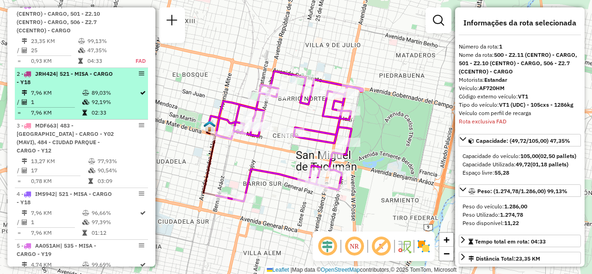
click at [48, 86] on span "| 521 - MISA - CARGO - Y18" at bounding box center [65, 77] width 96 height 15
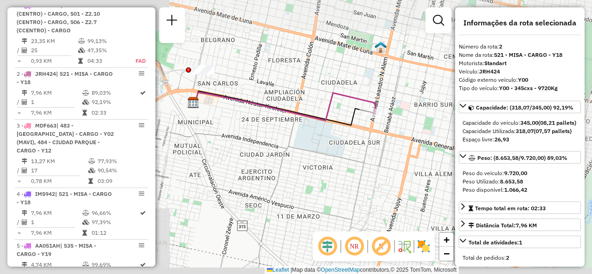
drag, startPoint x: 294, startPoint y: 122, endPoint x: 309, endPoint y: 125, distance: 15.0
click at [296, 121] on div "Janela de atendimento Grade de atendimento Capacidade Transportadoras Veículos …" at bounding box center [296, 137] width 592 height 274
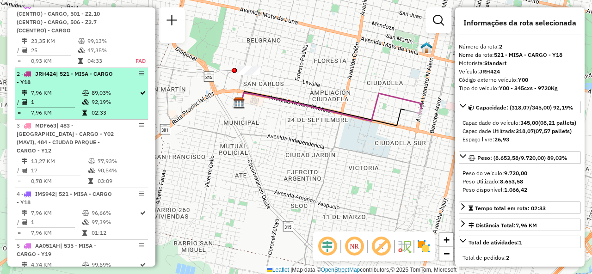
scroll to position [422, 0]
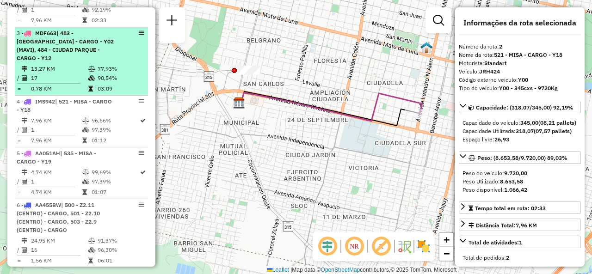
click at [62, 66] on td "13,27 KM" at bounding box center [59, 68] width 57 height 9
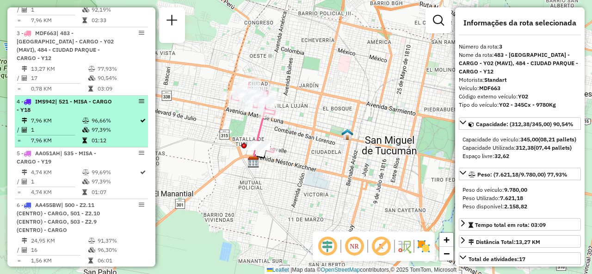
click at [68, 117] on td "7,96 KM" at bounding box center [56, 120] width 51 height 9
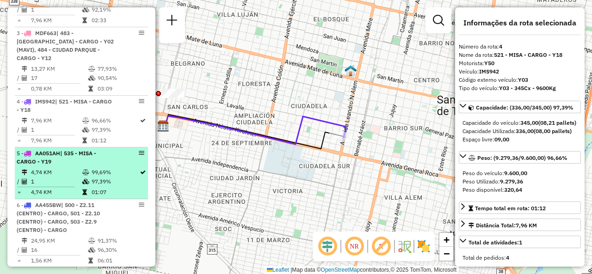
click at [77, 164] on div "5 - AA051AH | 535 - MISA - CARGO - Y19" at bounding box center [66, 158] width 98 height 17
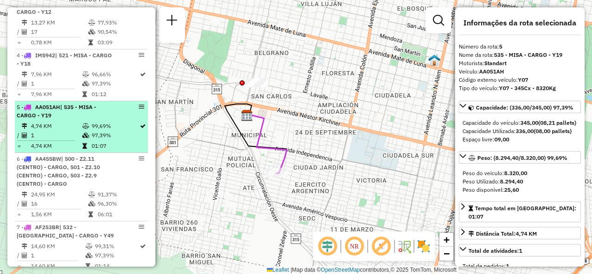
scroll to position [561, 0]
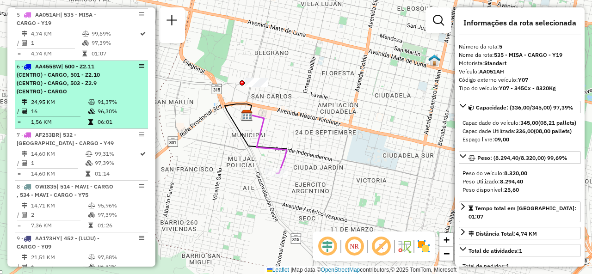
click at [79, 91] on div "6 - AA455BW | 500 - Z2.11 (CENTRO) - CARGO, 501 - Z2.10 (CENTRO) - CARGO, 503 -…" at bounding box center [66, 78] width 98 height 33
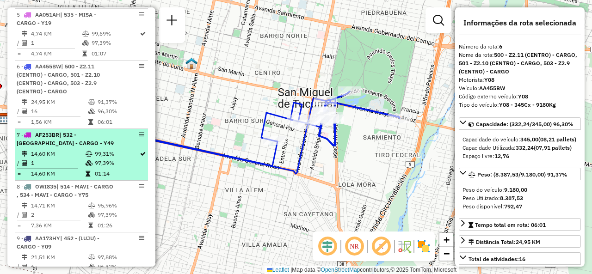
click at [82, 159] on td "1" at bounding box center [58, 163] width 55 height 9
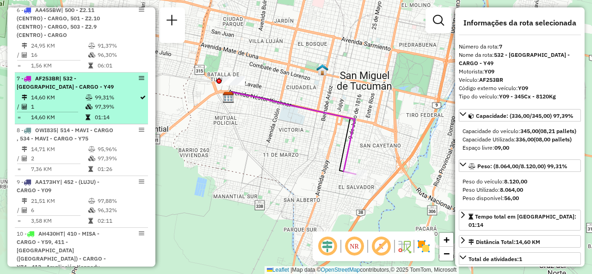
scroll to position [653, 0]
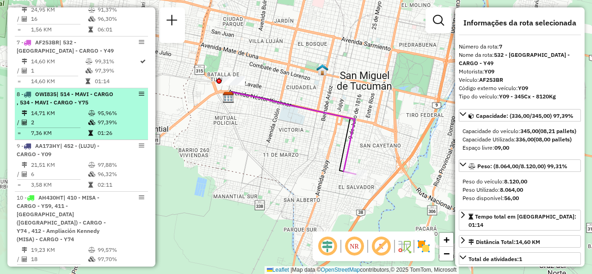
click at [72, 109] on td "14,71 KM" at bounding box center [59, 113] width 57 height 9
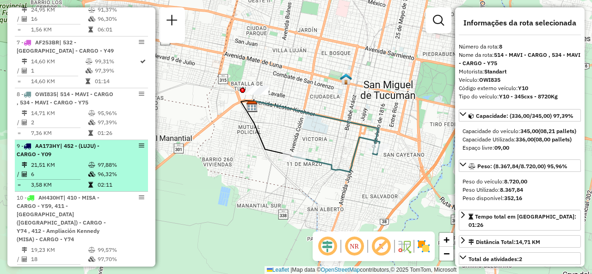
click at [48, 163] on td "21,51 KM" at bounding box center [59, 165] width 57 height 9
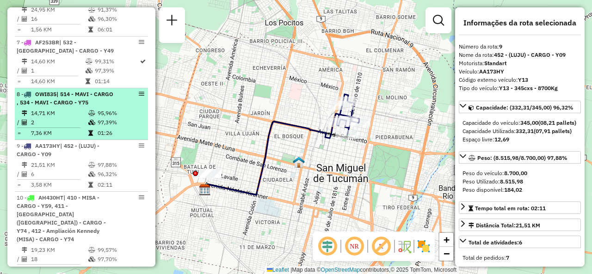
scroll to position [699, 0]
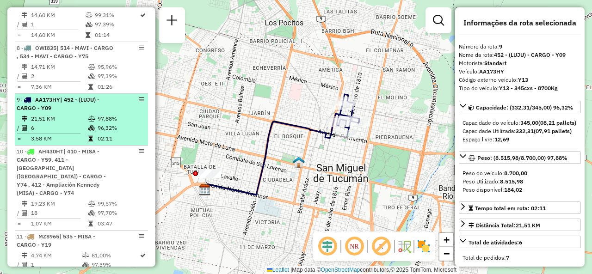
click at [68, 107] on div "9 - AA173HY | 452 - (LUJU) - CARGO - Y09" at bounding box center [66, 104] width 98 height 17
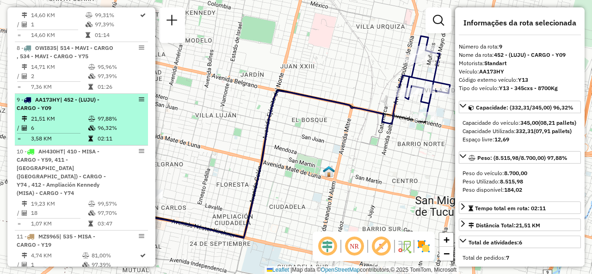
scroll to position [792, 0]
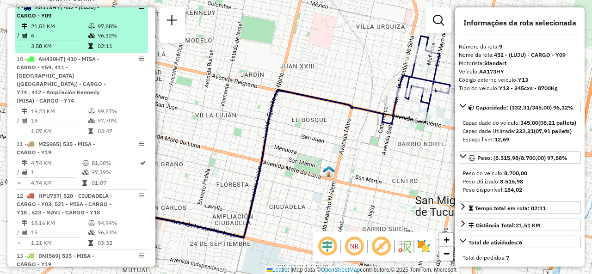
click at [68, 116] on td "18" at bounding box center [59, 120] width 57 height 9
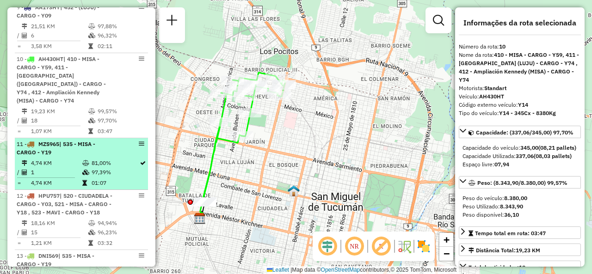
click at [61, 146] on div "11 - MZS965 | 535 - MISA - CARGO - Y19" at bounding box center [66, 148] width 98 height 17
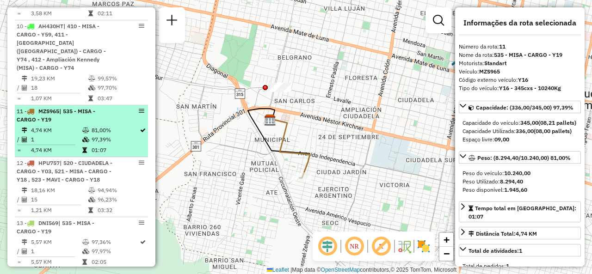
scroll to position [838, 0]
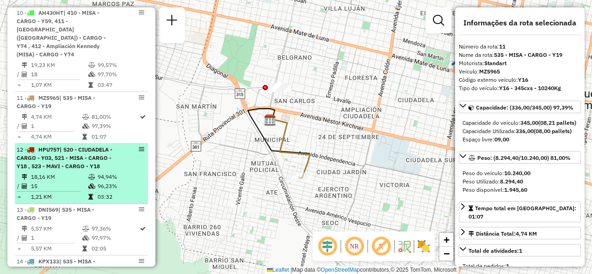
click at [70, 159] on span "| 520 - CIUDADELA - CARGO - Y03, 521 - MISA - CARGO - Y18 , 523 - MAVI - CARGO …" at bounding box center [65, 158] width 96 height 24
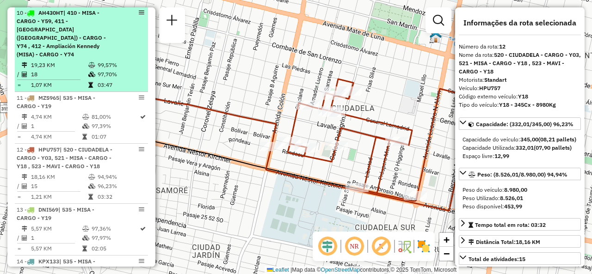
click at [72, 61] on td "19,23 KM" at bounding box center [59, 65] width 57 height 9
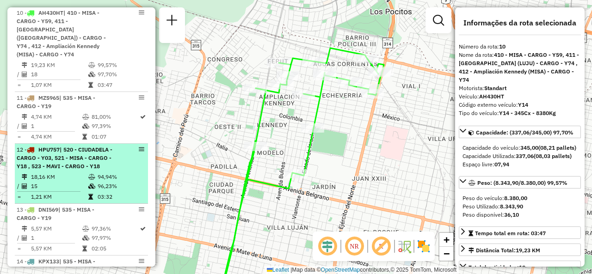
click at [73, 173] on td "18,16 KM" at bounding box center [59, 177] width 57 height 9
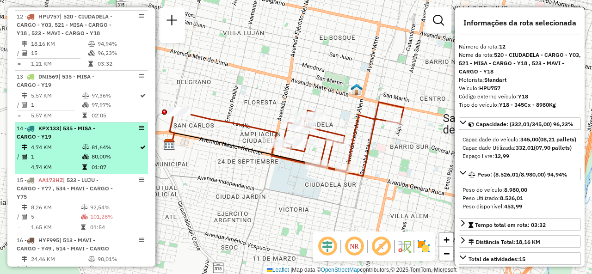
scroll to position [977, 0]
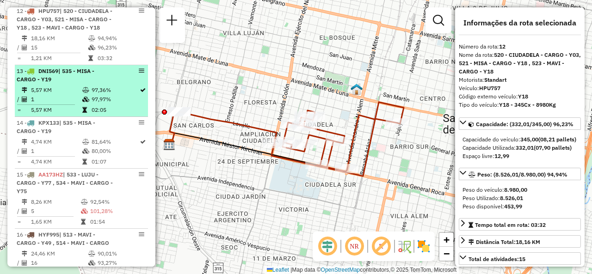
click at [66, 67] on div "13 - DNI569 | 535 - MISA - CARGO - Y19" at bounding box center [66, 75] width 98 height 17
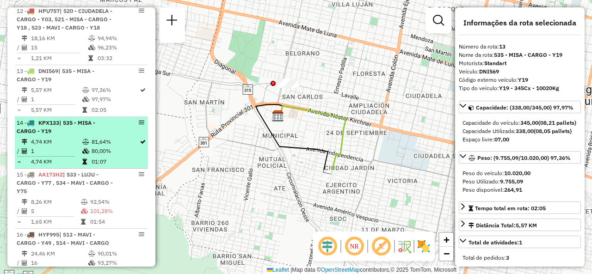
click at [64, 157] on td "4,74 KM" at bounding box center [56, 161] width 51 height 9
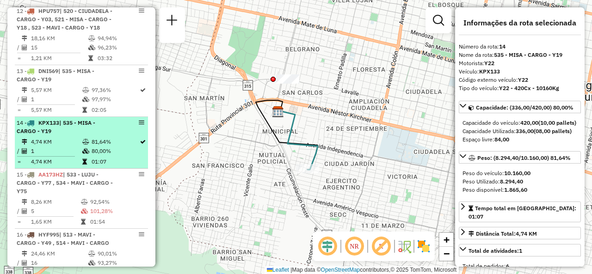
click at [95, 125] on li "14 - KPX133 | 535 - MISA - CARGO - Y19 4,74 KM 81,64% / 1 80,00% = 4,74 KM 01:07" at bounding box center [81, 143] width 133 height 52
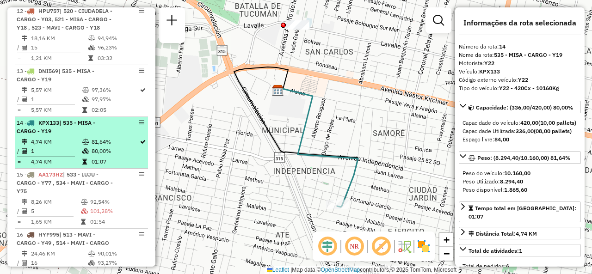
scroll to position [1023, 0]
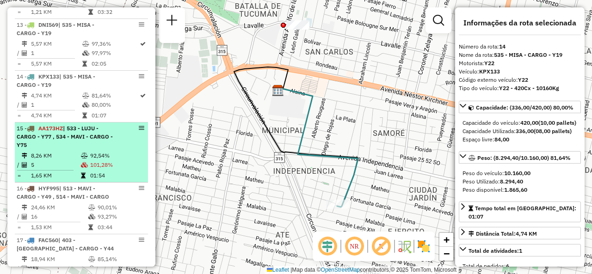
click at [93, 133] on div "15 - AA173HZ | 533 - LUJU - CARGO - Y77 , 534 - MAVI - CARGO - Y75" at bounding box center [66, 137] width 98 height 25
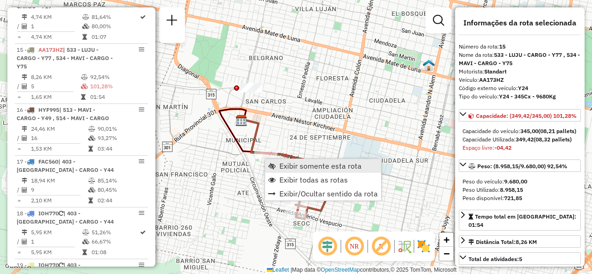
scroll to position [1128, 0]
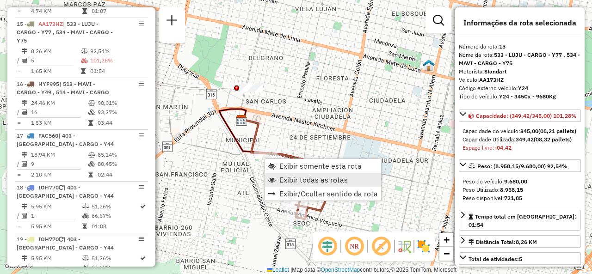
click at [281, 176] on span "Exibir todas as rotas" at bounding box center [314, 179] width 69 height 7
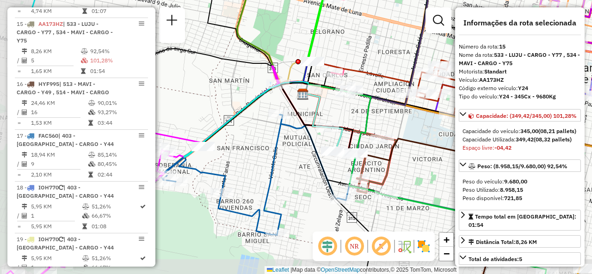
drag, startPoint x: 242, startPoint y: 177, endPoint x: 313, endPoint y: 143, distance: 78.3
click at [303, 150] on div "Janela de atendimento Grade de atendimento Capacidade Transportadoras Veículos …" at bounding box center [296, 137] width 592 height 274
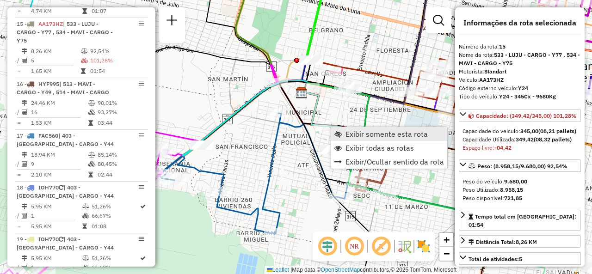
click at [343, 139] on link "Exibir somente esta rota" at bounding box center [389, 134] width 116 height 14
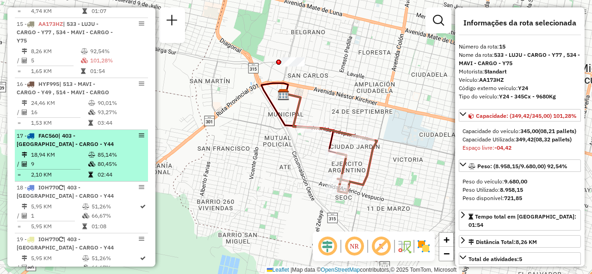
scroll to position [1174, 0]
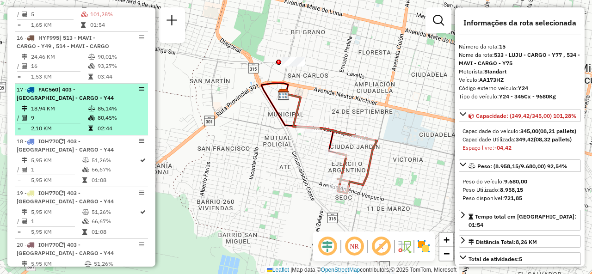
click at [80, 138] on div "18 - IOH770 | 403 - San Francisco - CARGO - Y44" at bounding box center [66, 145] width 98 height 17
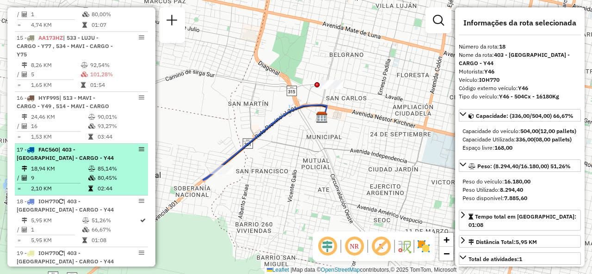
scroll to position [1082, 0]
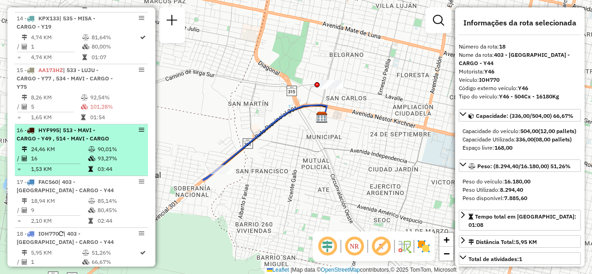
click at [83, 154] on td "16" at bounding box center [59, 158] width 57 height 9
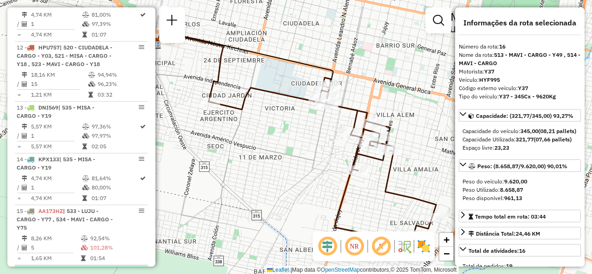
scroll to position [850, 0]
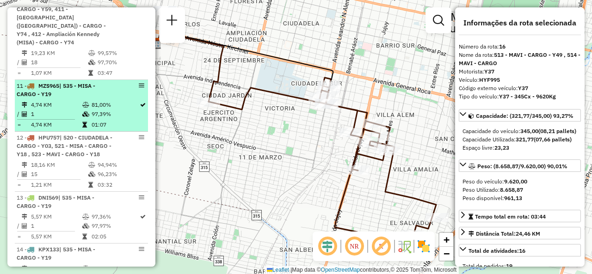
click at [91, 86] on div "11 - MZS965 | 535 - MISA - CARGO - Y19" at bounding box center [66, 90] width 98 height 17
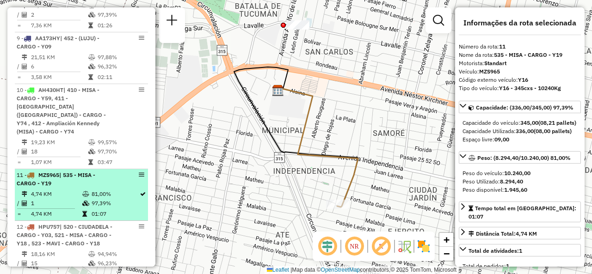
scroll to position [758, 0]
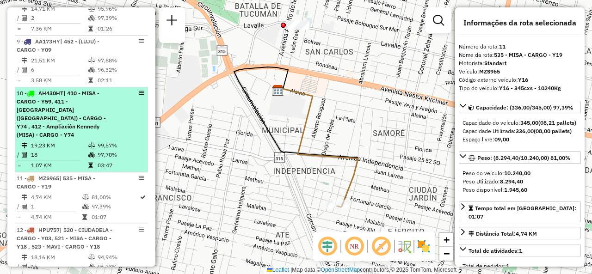
click at [91, 99] on div "10 - AH430HT | 410 - MISA - CARGO - Y59, 411 - Aguas Corrientes (LUJU) - CARGO …" at bounding box center [66, 114] width 98 height 50
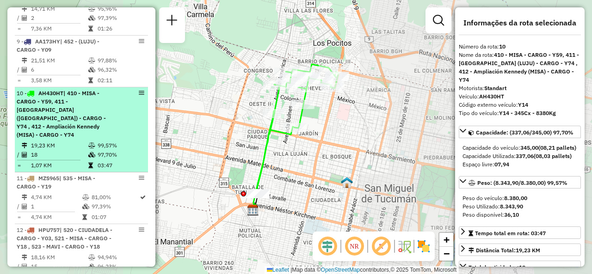
scroll to position [850, 0]
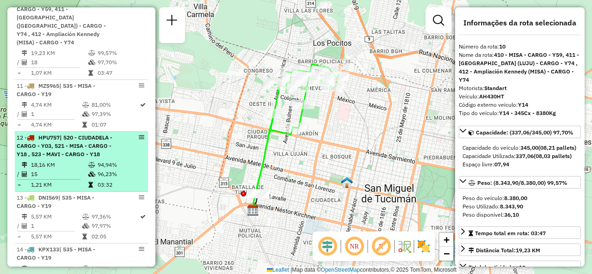
click at [95, 140] on div "12 - HPU757 | 520 - CIUDADELA - CARGO - Y03, 521 - MISA - CARGO - Y18 , 523 - M…" at bounding box center [66, 146] width 98 height 25
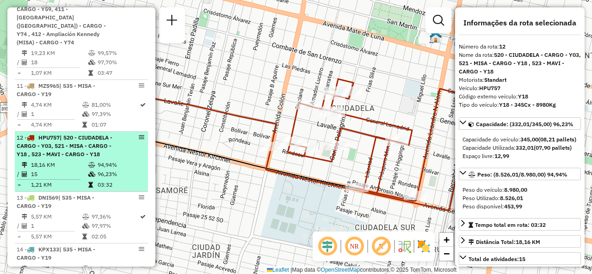
scroll to position [897, 0]
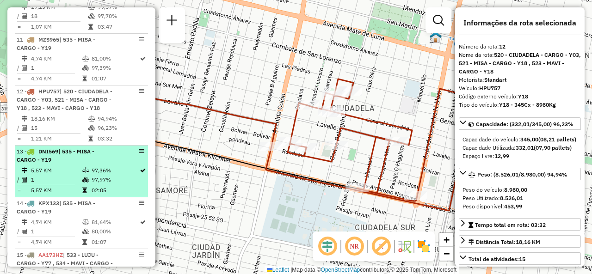
click at [97, 166] on td "97,36%" at bounding box center [115, 170] width 48 height 9
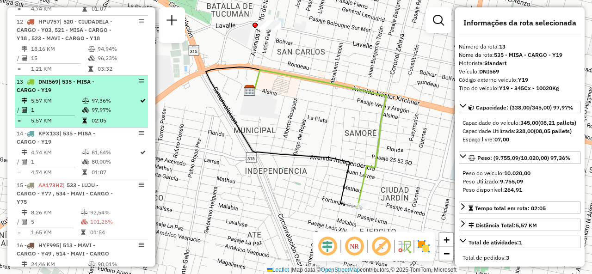
scroll to position [989, 0]
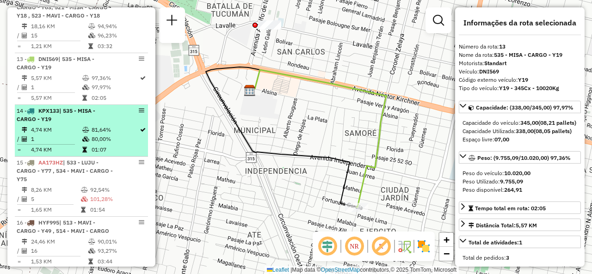
click at [93, 135] on td "80,00%" at bounding box center [115, 139] width 48 height 9
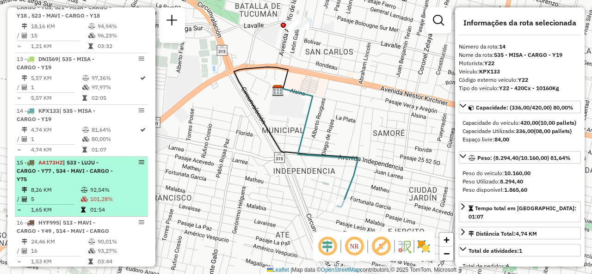
click at [95, 162] on span "| 533 - LUJU - CARGO - Y77 , 534 - MAVI - CARGO - Y75" at bounding box center [65, 171] width 96 height 24
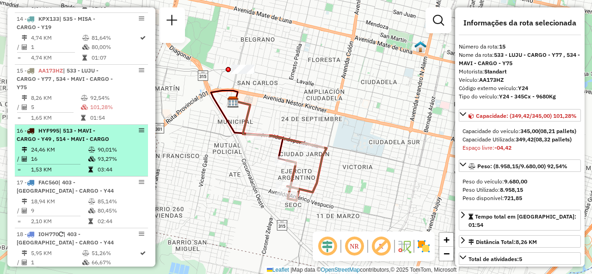
scroll to position [1082, 0]
click at [74, 154] on td "16" at bounding box center [59, 158] width 57 height 9
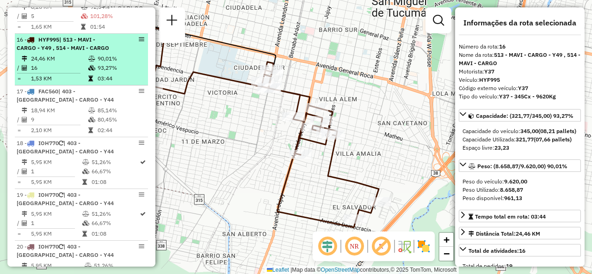
scroll to position [1174, 0]
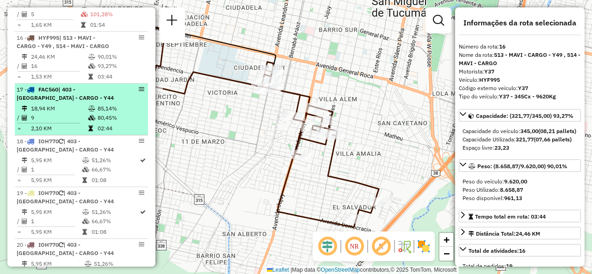
click at [60, 104] on td "18,94 KM" at bounding box center [59, 108] width 57 height 9
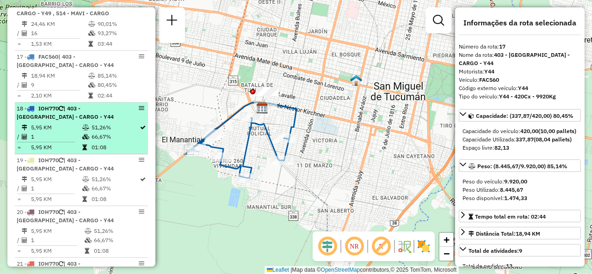
scroll to position [1221, 0]
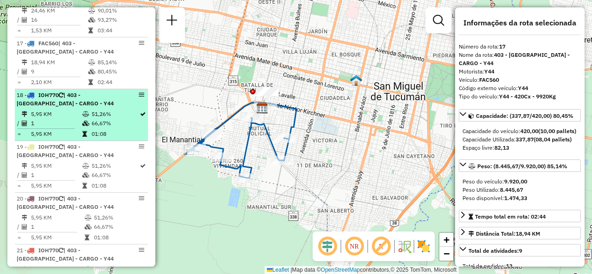
click at [96, 119] on td "66,67%" at bounding box center [115, 123] width 48 height 9
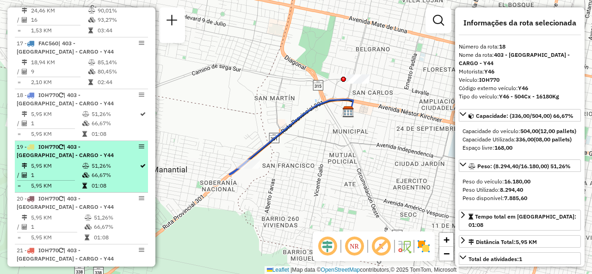
click at [81, 145] on div "19 - IOH770 | 403 - San Francisco - CARGO - Y44" at bounding box center [66, 151] width 98 height 17
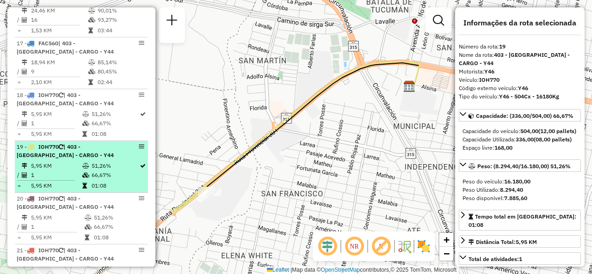
scroll to position [1267, 0]
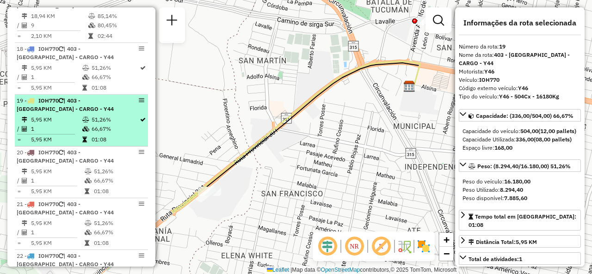
click at [82, 149] on div "20 - IOH770 | 403 - San Francisco - CARGO - Y44" at bounding box center [66, 157] width 98 height 17
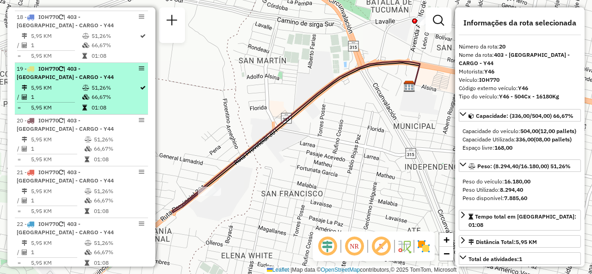
scroll to position [1313, 0]
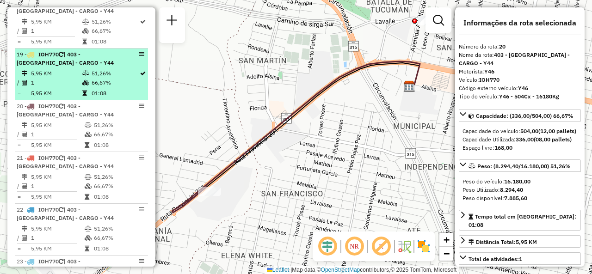
click at [82, 155] on span "| 403 - [GEOGRAPHIC_DATA][PERSON_NAME] - CARGO - Y44" at bounding box center [65, 162] width 97 height 15
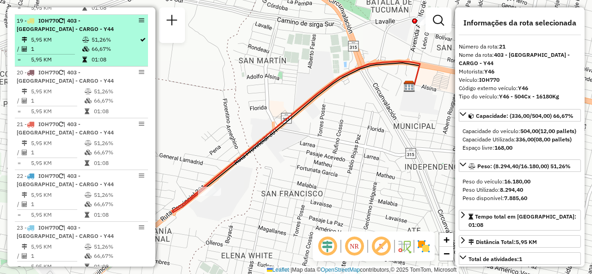
scroll to position [1359, 0]
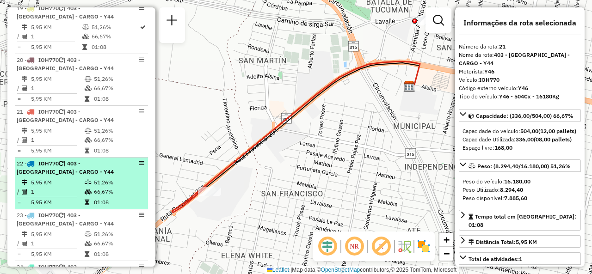
click at [68, 165] on li "22 - IOH770 | 403 - San Francisco - CARGO - Y44 5,95 KM 51,26% / 1 66,67% = 5,9…" at bounding box center [81, 184] width 133 height 52
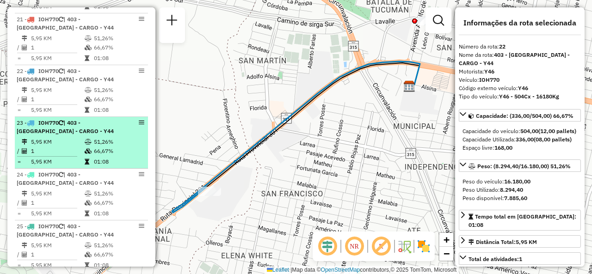
click at [69, 147] on td "1" at bounding box center [58, 151] width 54 height 9
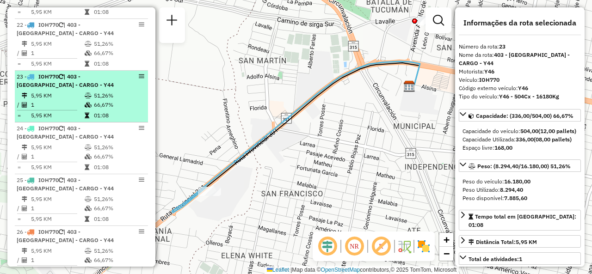
click at [69, 143] on td "5,95 KM" at bounding box center [58, 147] width 54 height 9
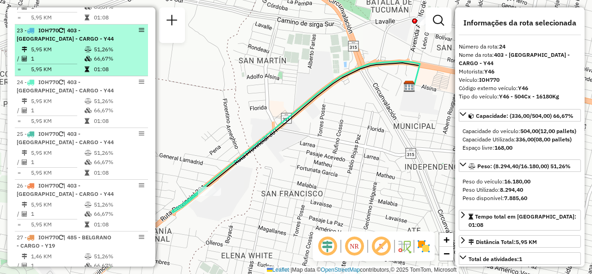
click at [69, 149] on td "5,95 KM" at bounding box center [58, 153] width 54 height 9
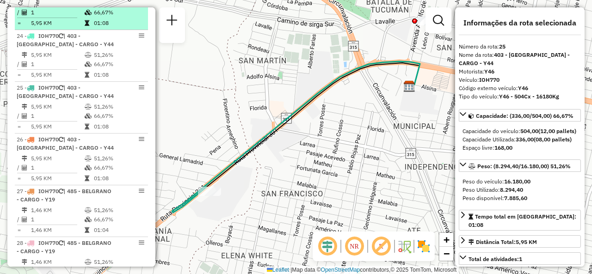
click at [69, 139] on div "26 - IOH770 | 403 - San Francisco - CARGO - Y44" at bounding box center [66, 144] width 98 height 17
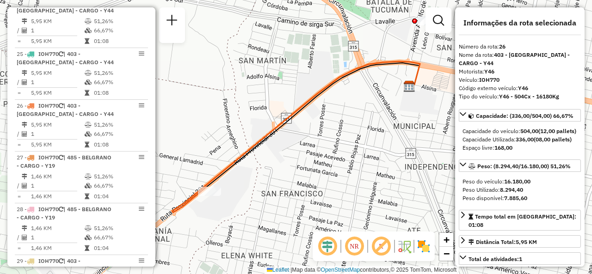
scroll to position [1637, 0]
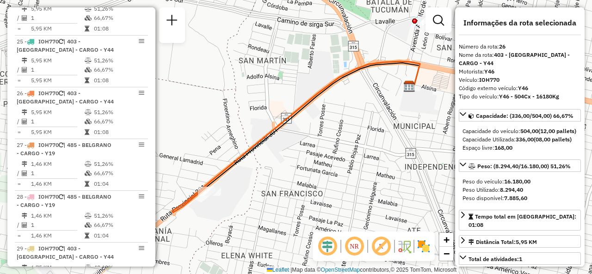
click at [69, 142] on span "| 485 - BELGRANO - CARGO - Y19" at bounding box center [64, 149] width 95 height 15
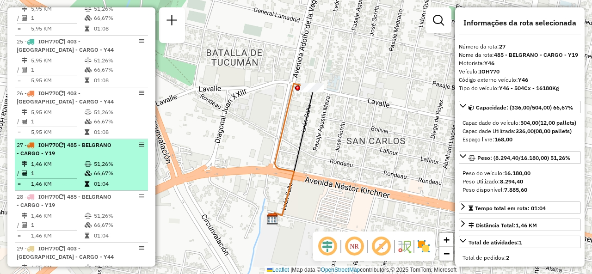
scroll to position [1683, 0]
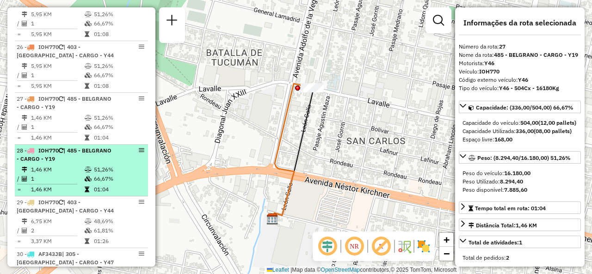
click at [78, 174] on td "1" at bounding box center [58, 178] width 54 height 9
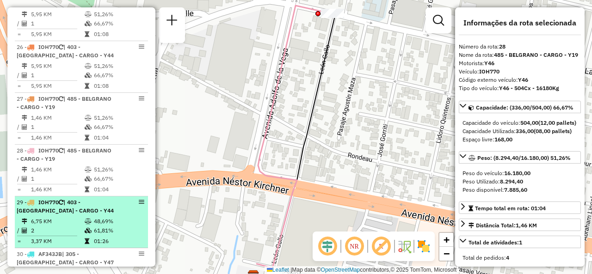
click at [80, 217] on td "6,75 KM" at bounding box center [58, 221] width 54 height 9
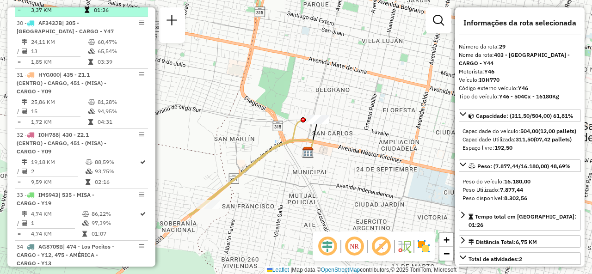
scroll to position [1869, 0]
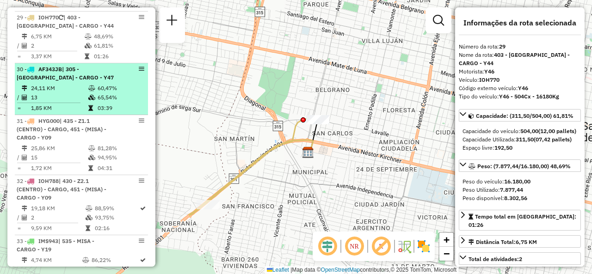
click at [48, 103] on hr at bounding box center [48, 103] width 63 height 0
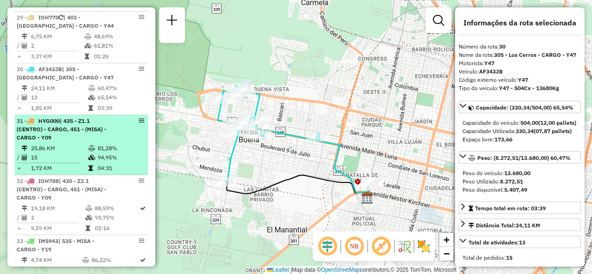
click at [43, 144] on td "25,86 KM" at bounding box center [59, 148] width 57 height 9
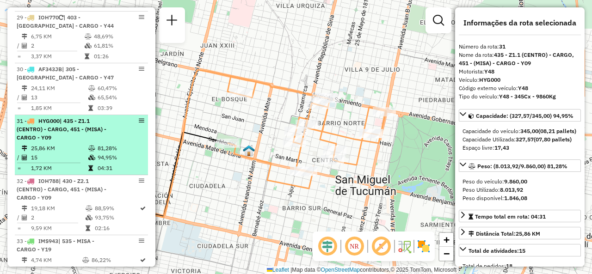
scroll to position [1915, 0]
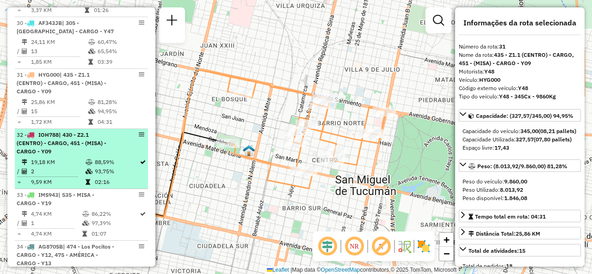
click at [69, 158] on td "19,18 KM" at bounding box center [58, 162] width 55 height 9
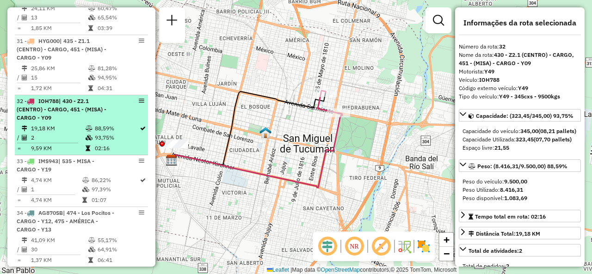
scroll to position [1961, 0]
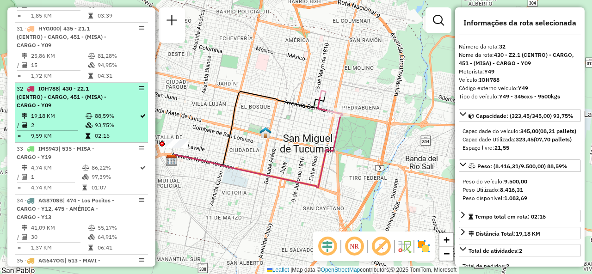
click at [51, 148] on div "33 - IMS943 | 535 - MISA - CARGO - Y19" at bounding box center [66, 153] width 98 height 17
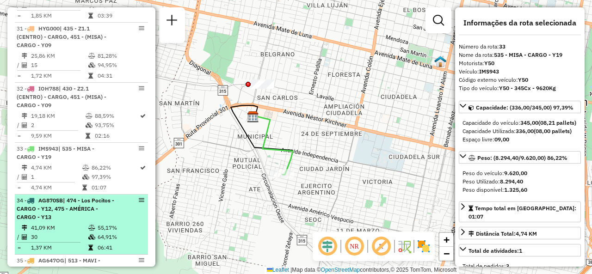
click at [74, 199] on div "34 - AG870SB | 474 - Los Pocitos - CARGO - Y12, 475 - AMÉRICA - CARGO - Y13" at bounding box center [66, 209] width 98 height 25
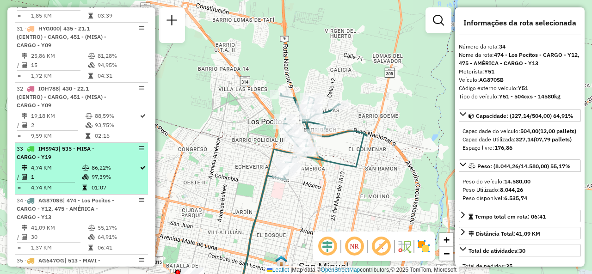
click at [45, 145] on span "| 535 - MISA - CARGO - Y19" at bounding box center [56, 152] width 78 height 15
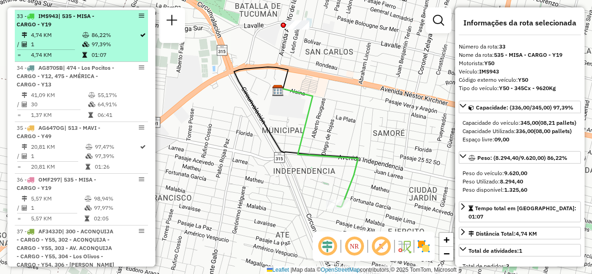
scroll to position [2100, 0]
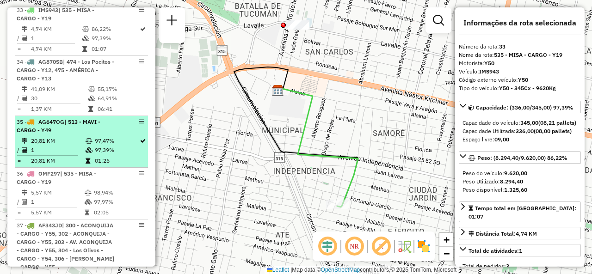
click at [45, 118] on span "| 513 - MAVI - CARGO - Y49" at bounding box center [59, 125] width 84 height 15
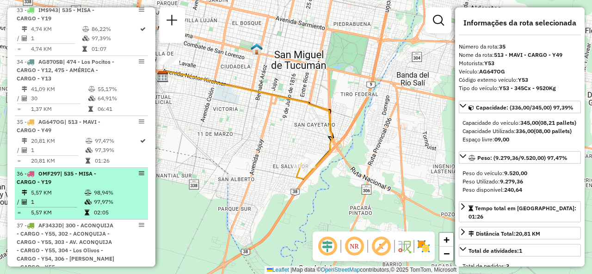
click at [44, 170] on div "36 - OMF297 | 535 - MISA - CARGO - Y19" at bounding box center [66, 178] width 98 height 17
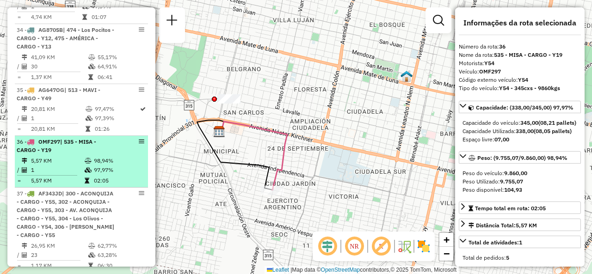
scroll to position [2146, 0]
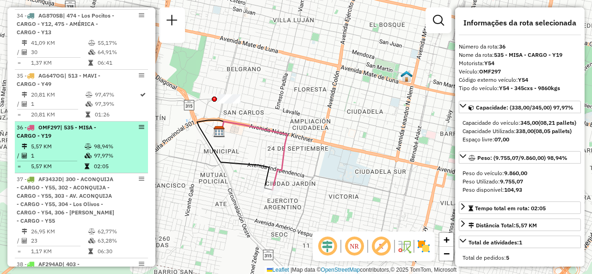
click at [92, 176] on span "| 300 - ACONQUIJA - CARGO - Y55, 302 - ACONQUIJA - CARGO - Y55, 303 - AV. ACONQ…" at bounding box center [66, 200] width 98 height 49
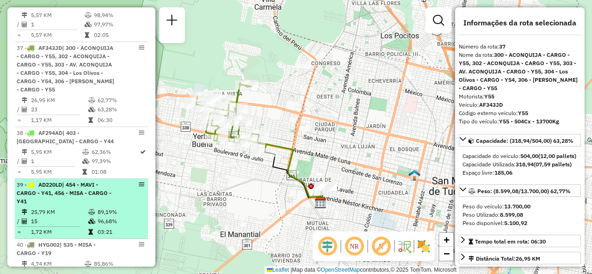
scroll to position [2285, 0]
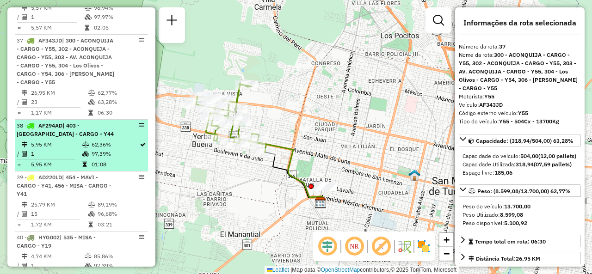
click at [54, 140] on td "5,95 KM" at bounding box center [56, 144] width 51 height 9
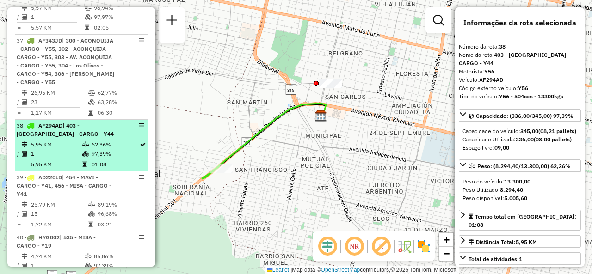
scroll to position [2331, 0]
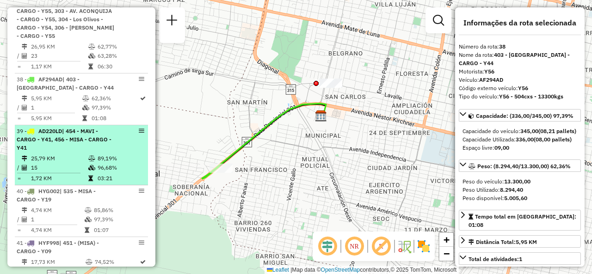
click at [49, 163] on td "15" at bounding box center [59, 167] width 57 height 9
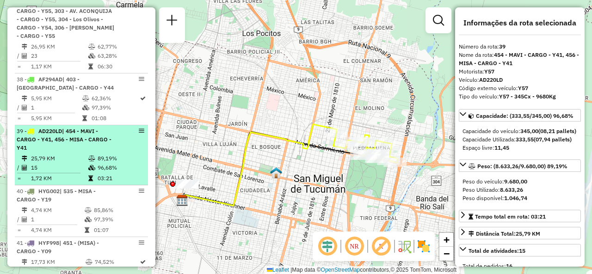
scroll to position [2378, 0]
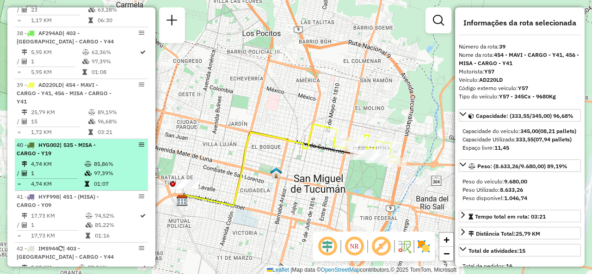
drag, startPoint x: 89, startPoint y: 137, endPoint x: 97, endPoint y: 139, distance: 8.2
click at [89, 141] on div "40 - HYG002 | 535 - MISA - CARGO - Y19" at bounding box center [66, 149] width 98 height 17
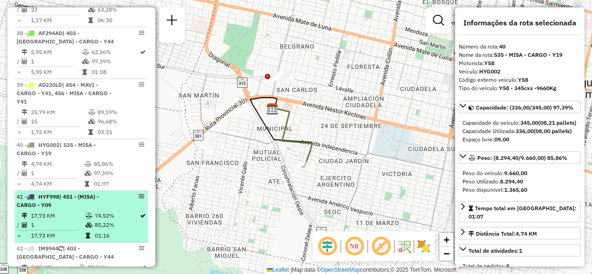
click at [94, 221] on td "85,22%" at bounding box center [116, 225] width 45 height 9
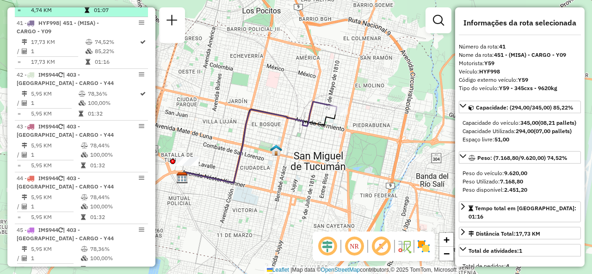
scroll to position [2563, 0]
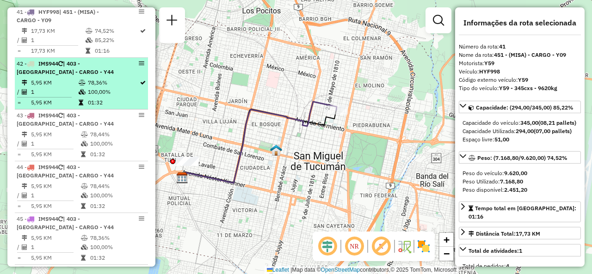
click at [92, 61] on div "42 - IMS944 | 403 - San Francisco - CARGO - Y44" at bounding box center [66, 68] width 98 height 17
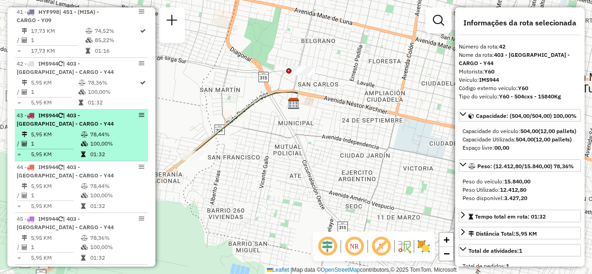
click at [81, 141] on icon at bounding box center [84, 144] width 7 height 6
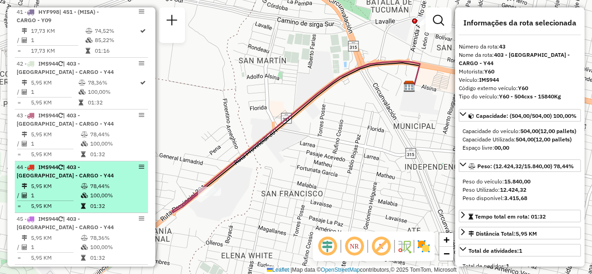
click at [95, 191] on td "100,00%" at bounding box center [117, 195] width 54 height 9
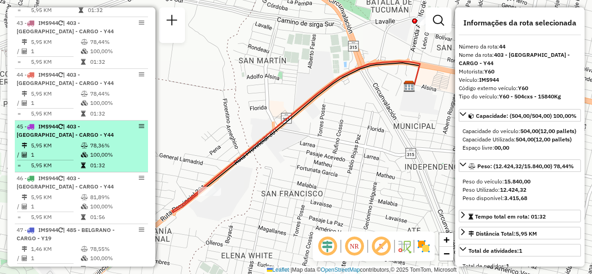
click at [83, 143] on icon at bounding box center [84, 146] width 7 height 6
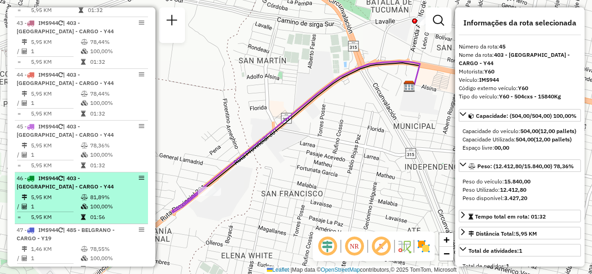
click at [90, 193] on td "81,89%" at bounding box center [117, 197] width 54 height 9
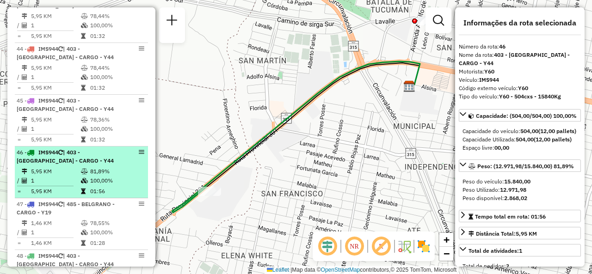
scroll to position [2702, 0]
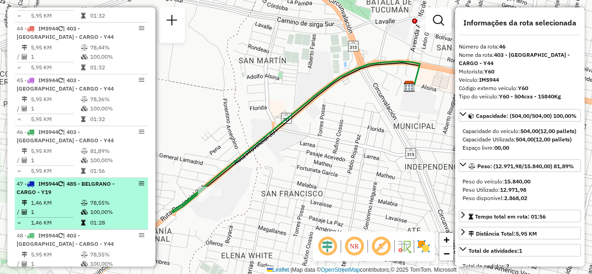
click at [91, 180] on div "47 - IMS944 | 485 - BELGRANO - CARGO - Y19" at bounding box center [66, 188] width 98 height 17
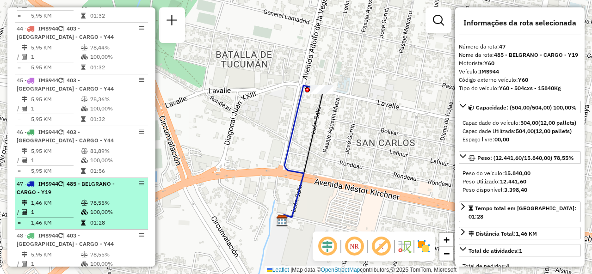
scroll to position [2794, 0]
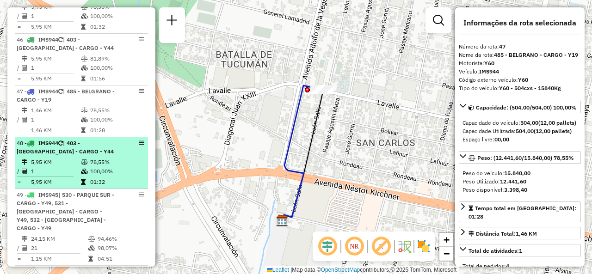
click at [64, 167] on td "1" at bounding box center [56, 171] width 50 height 9
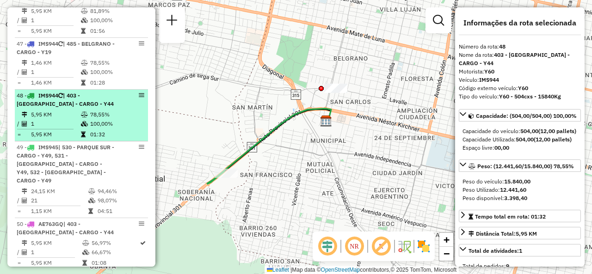
scroll to position [2887, 0]
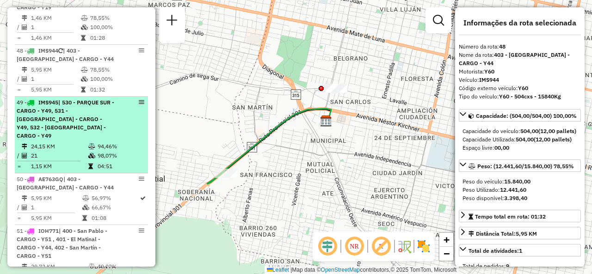
click at [104, 109] on div "49 - IMS945 | 530 - PARQUE SUR - CARGO - Y49, 531 - SAN FELIPE - CARGO - Y49, 5…" at bounding box center [66, 120] width 98 height 42
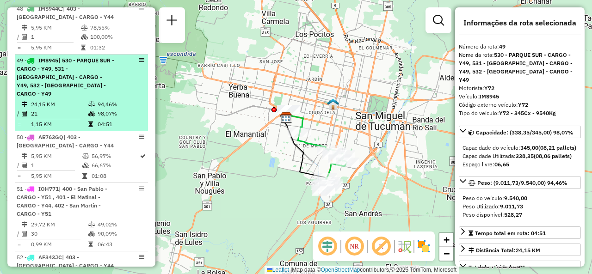
scroll to position [2979, 0]
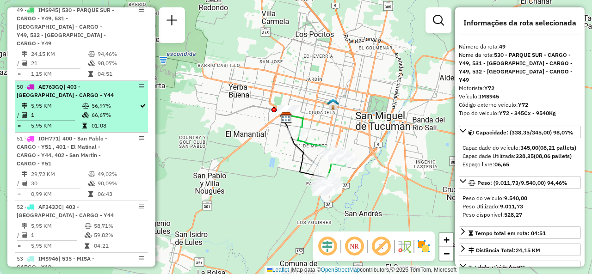
click at [66, 83] on span "| 403 - [GEOGRAPHIC_DATA][PERSON_NAME] - CARGO - Y44" at bounding box center [65, 90] width 97 height 15
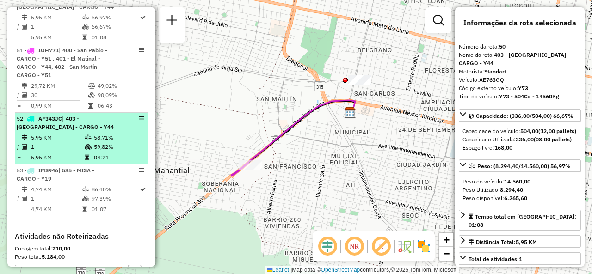
scroll to position [3072, 0]
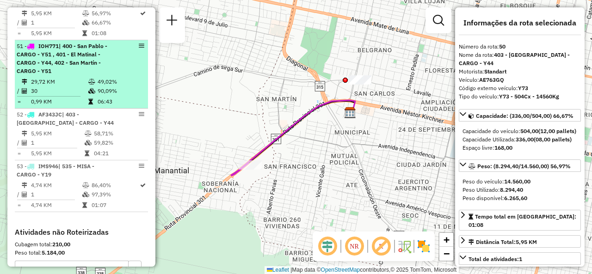
click at [70, 87] on td "30" at bounding box center [59, 91] width 57 height 9
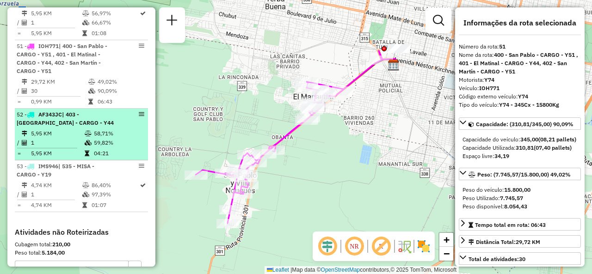
click at [64, 109] on li "52 - AF343JC | 403 - San Francisco - CARGO - Y44 5,95 KM 58,71% / 1 59,82% = 5,…" at bounding box center [81, 135] width 133 height 52
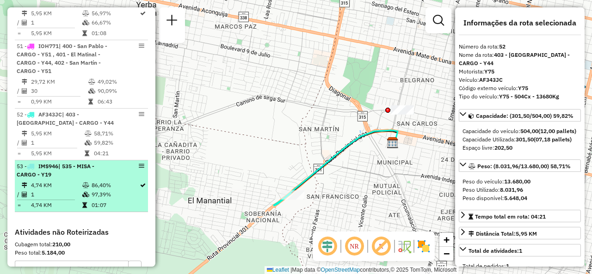
click at [69, 181] on td "4,74 KM" at bounding box center [56, 185] width 51 height 9
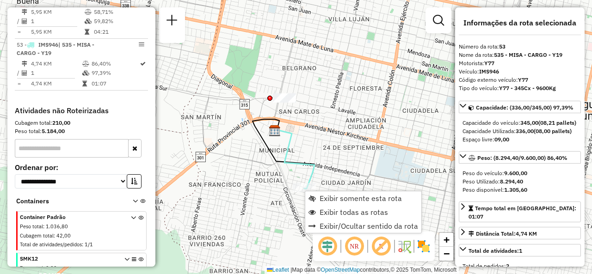
scroll to position [3200, 0]
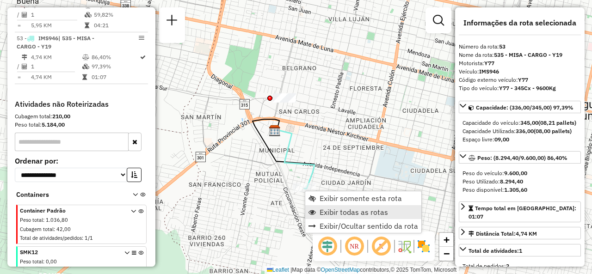
click at [350, 212] on span "Exibir todas as rotas" at bounding box center [354, 212] width 69 height 7
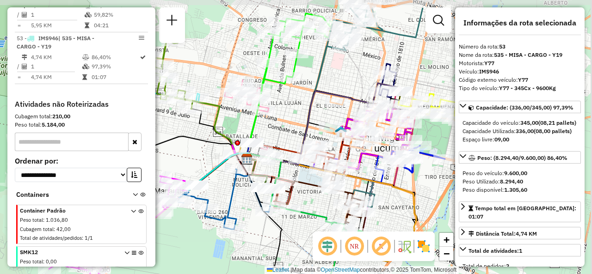
drag, startPoint x: 365, startPoint y: 85, endPoint x: 291, endPoint y: 120, distance: 82.0
click at [291, 120] on div "Janela de atendimento Grade de atendimento Capacidade Transportadoras Veículos …" at bounding box center [296, 137] width 592 height 274
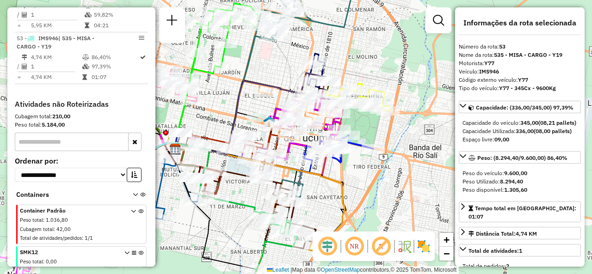
drag, startPoint x: 330, startPoint y: 90, endPoint x: 260, endPoint y: 65, distance: 73.8
click at [259, 73] on icon at bounding box center [253, 113] width 154 height 81
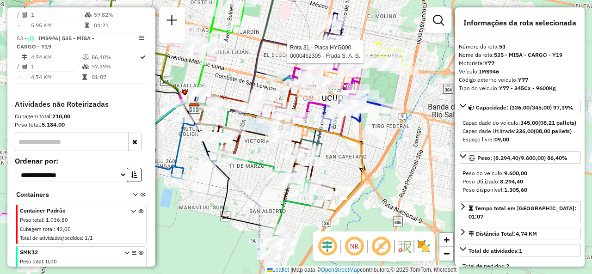
drag, startPoint x: 365, startPoint y: 183, endPoint x: 395, endPoint y: 123, distance: 67.3
click at [403, 121] on div "Rota 31 - Placa HYG000 0000462305 - Frada S. A. S. Janela de atendimento Grade …" at bounding box center [296, 137] width 592 height 274
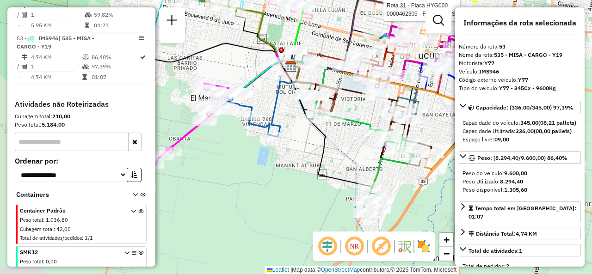
drag, startPoint x: 255, startPoint y: 185, endPoint x: 330, endPoint y: 183, distance: 74.6
click at [330, 183] on icon at bounding box center [327, 128] width 95 height 134
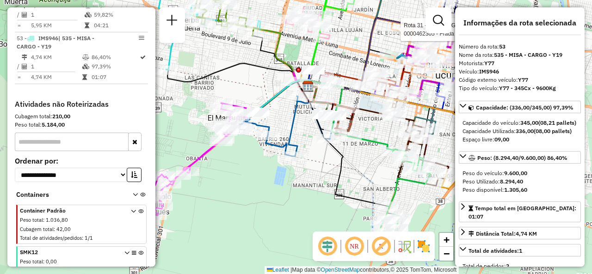
drag, startPoint x: 213, startPoint y: 170, endPoint x: 227, endPoint y: 191, distance: 24.8
click at [230, 190] on div "Rota 31 - Placa HYG000 0000462305 - Frada S. A. S. Janela de atendimento Grade …" at bounding box center [296, 137] width 592 height 274
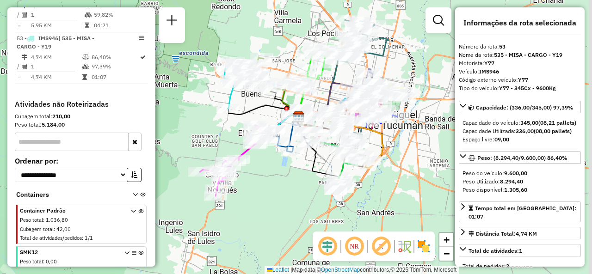
drag, startPoint x: 373, startPoint y: 35, endPoint x: 286, endPoint y: 2, distance: 93.2
click at [331, 80] on icon at bounding box center [337, 99] width 77 height 41
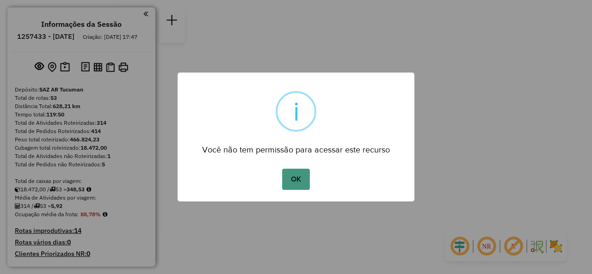
click at [286, 178] on button "OK" at bounding box center [295, 179] width 27 height 21
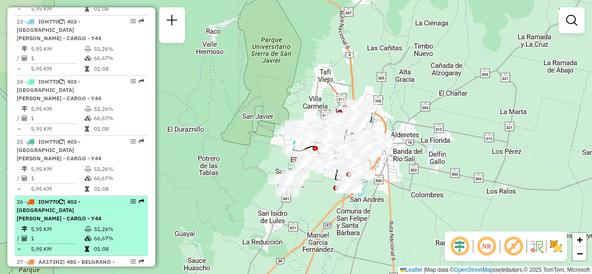
scroll to position [1707, 0]
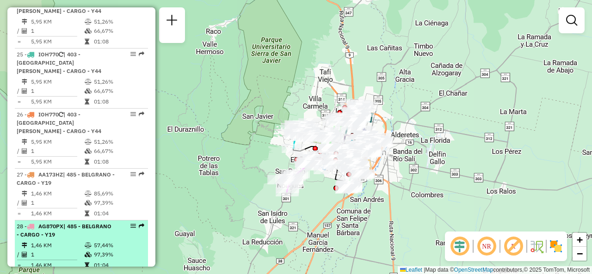
click at [56, 241] on td "1,46 KM" at bounding box center [58, 245] width 54 height 9
select select "**********"
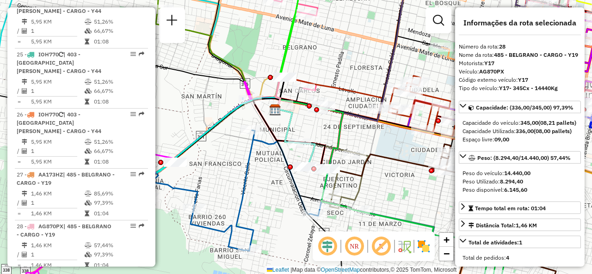
drag, startPoint x: 318, startPoint y: 82, endPoint x: 269, endPoint y: 35, distance: 68.7
click at [275, 85] on icon at bounding box center [280, 92] width 10 height 33
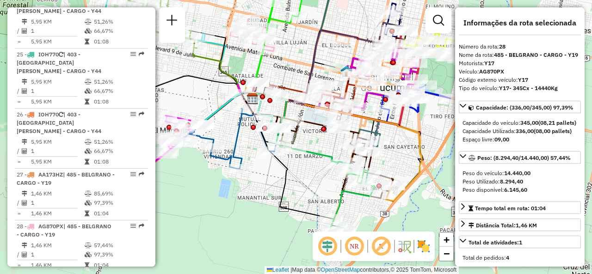
drag, startPoint x: 339, startPoint y: 50, endPoint x: 298, endPoint y: 61, distance: 42.3
click at [301, 62] on icon at bounding box center [330, 63] width 154 height 81
